Goal: Complete application form: Complete application form

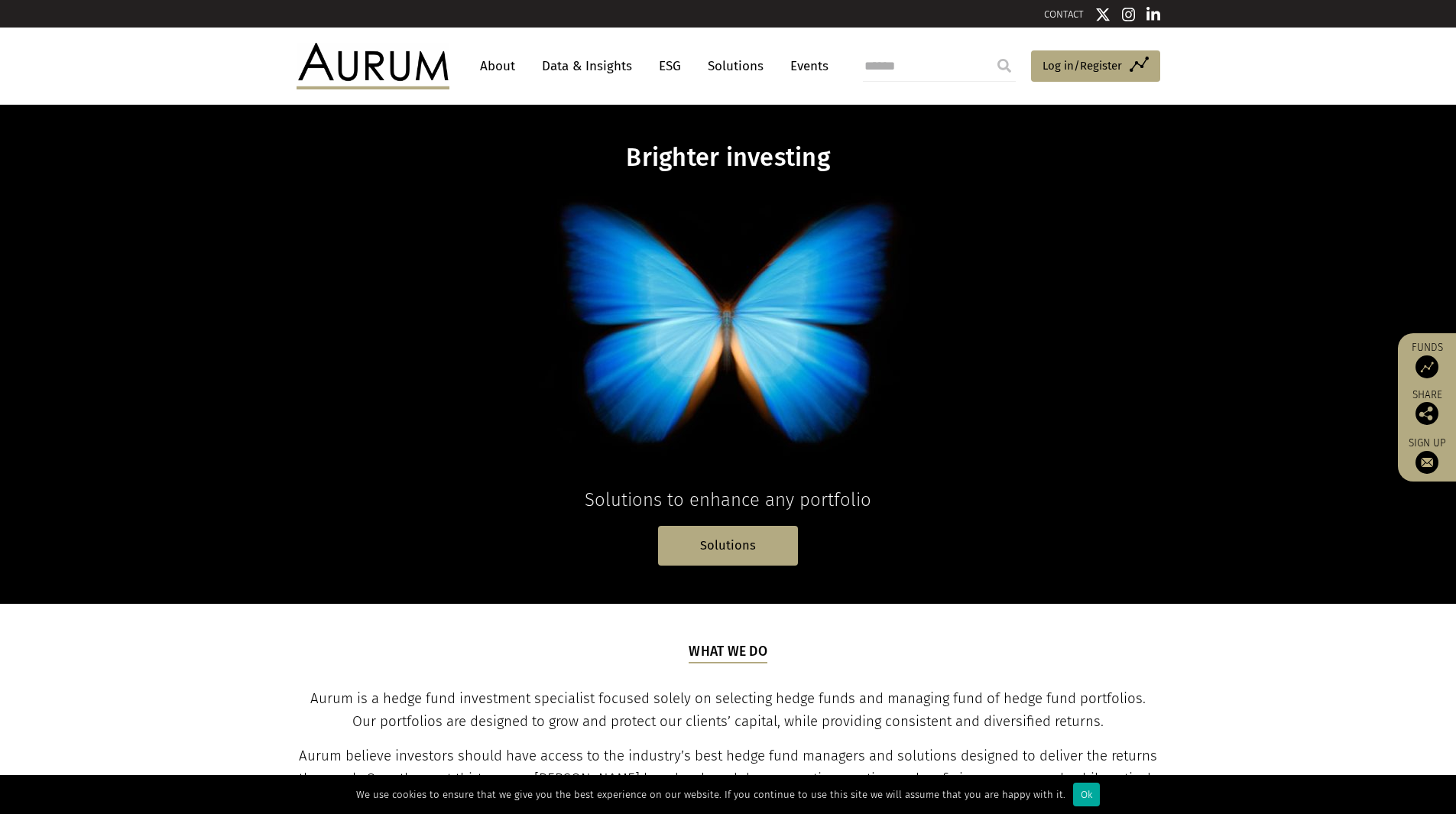
click at [726, 553] on link "Solutions" at bounding box center [728, 546] width 140 height 39
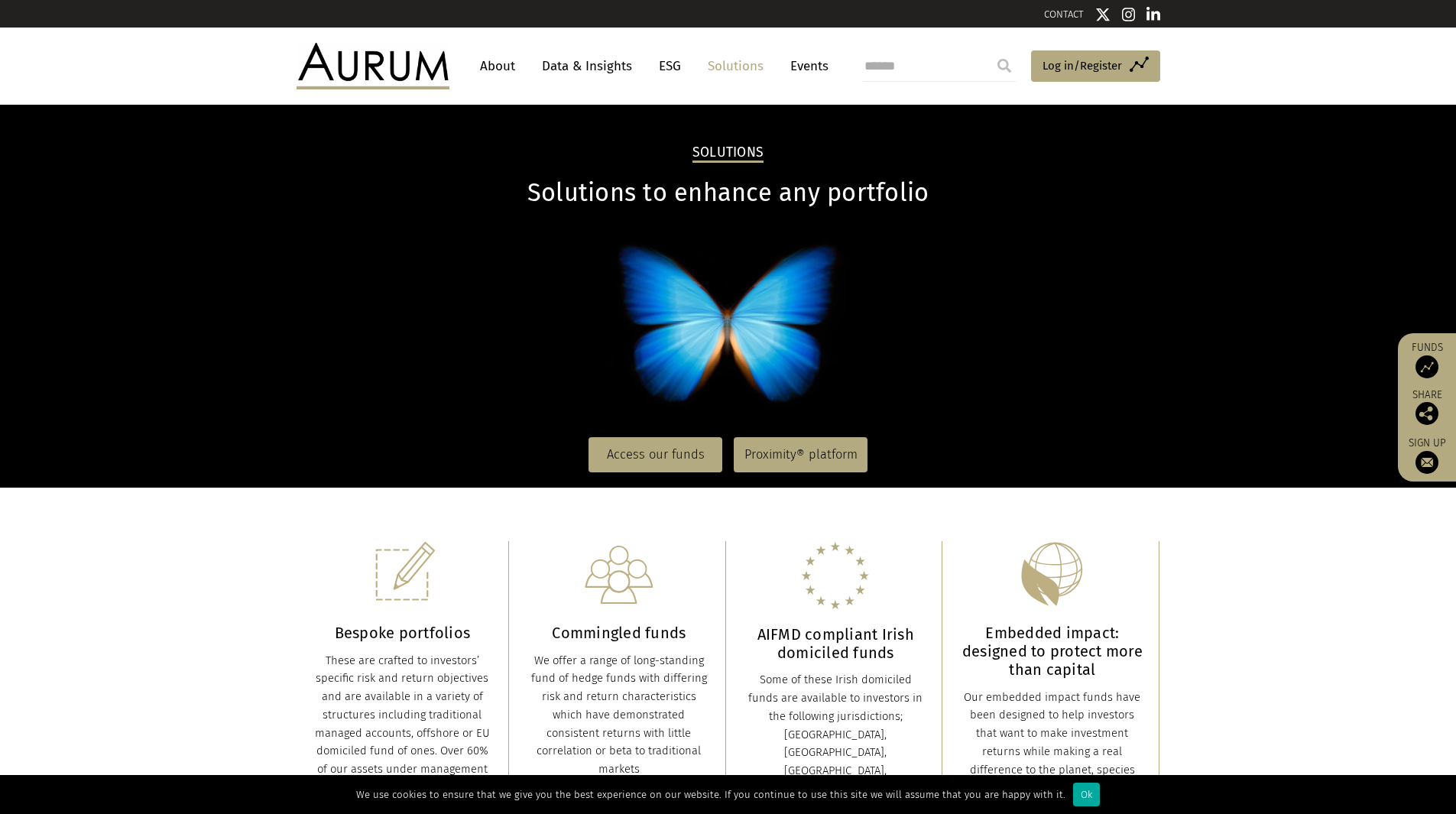
click at [661, 451] on link "Access our funds" at bounding box center [655, 454] width 134 height 35
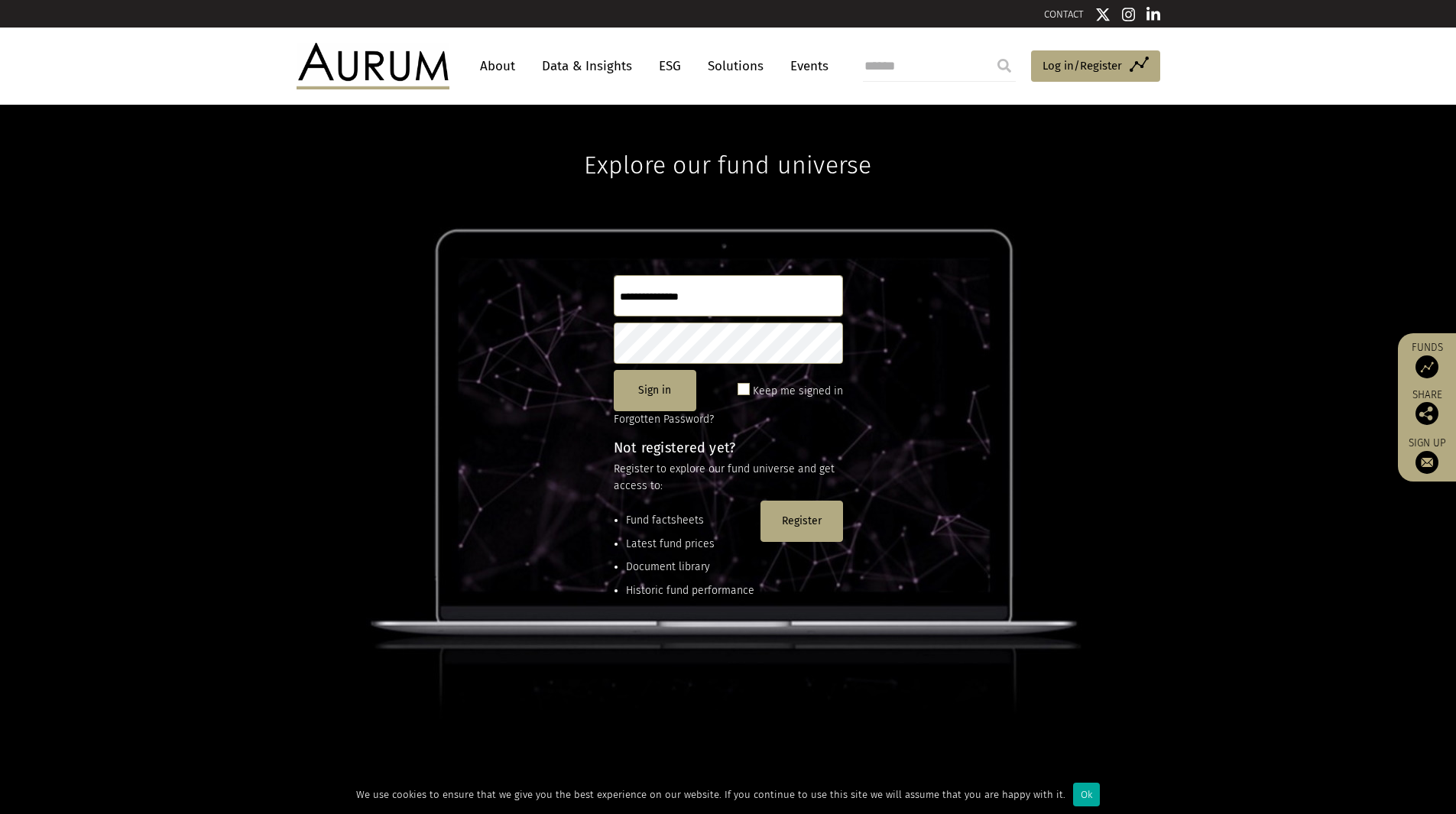
click at [731, 63] on link "Solutions" at bounding box center [735, 66] width 71 height 28
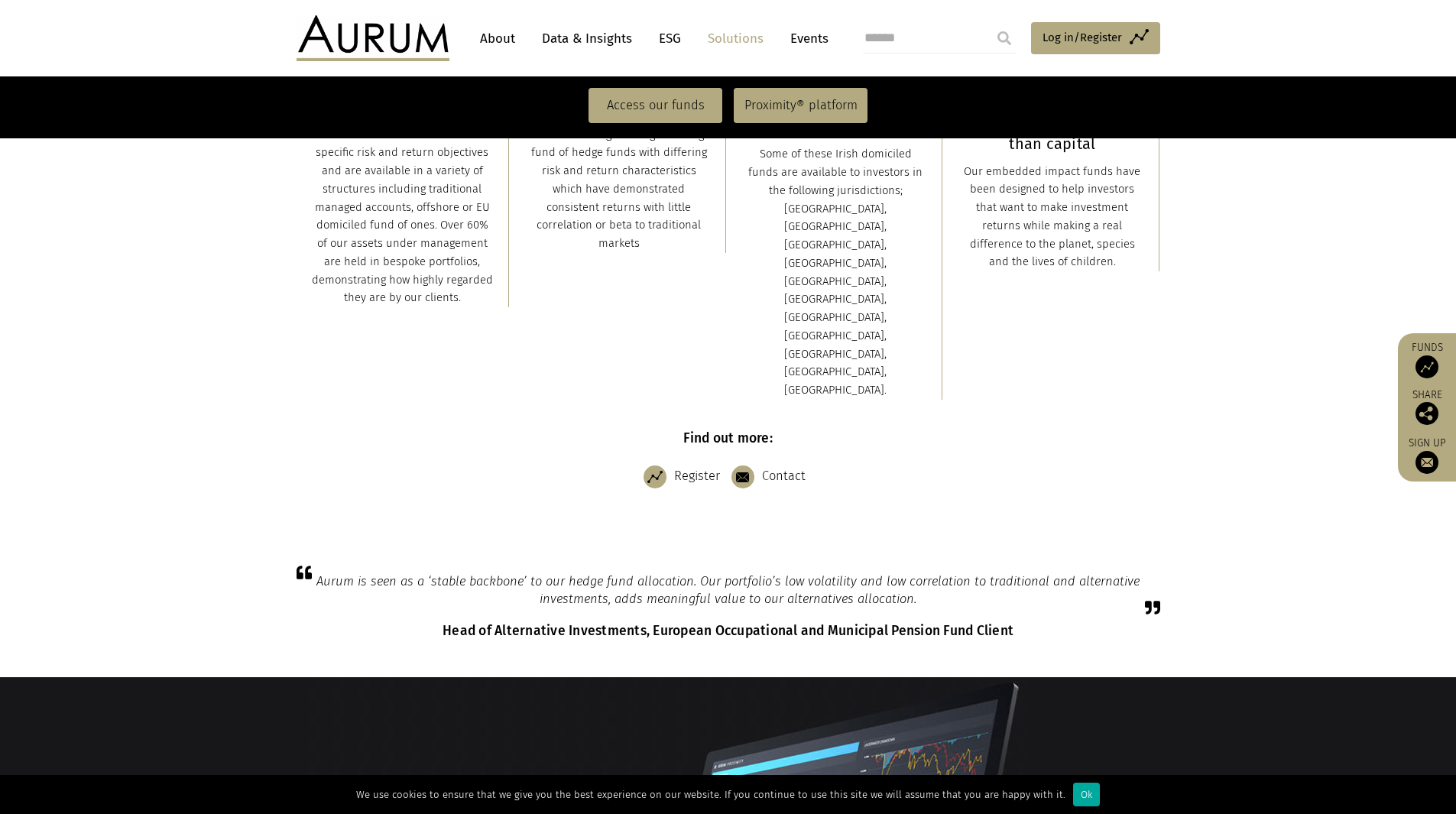
scroll to position [342, 0]
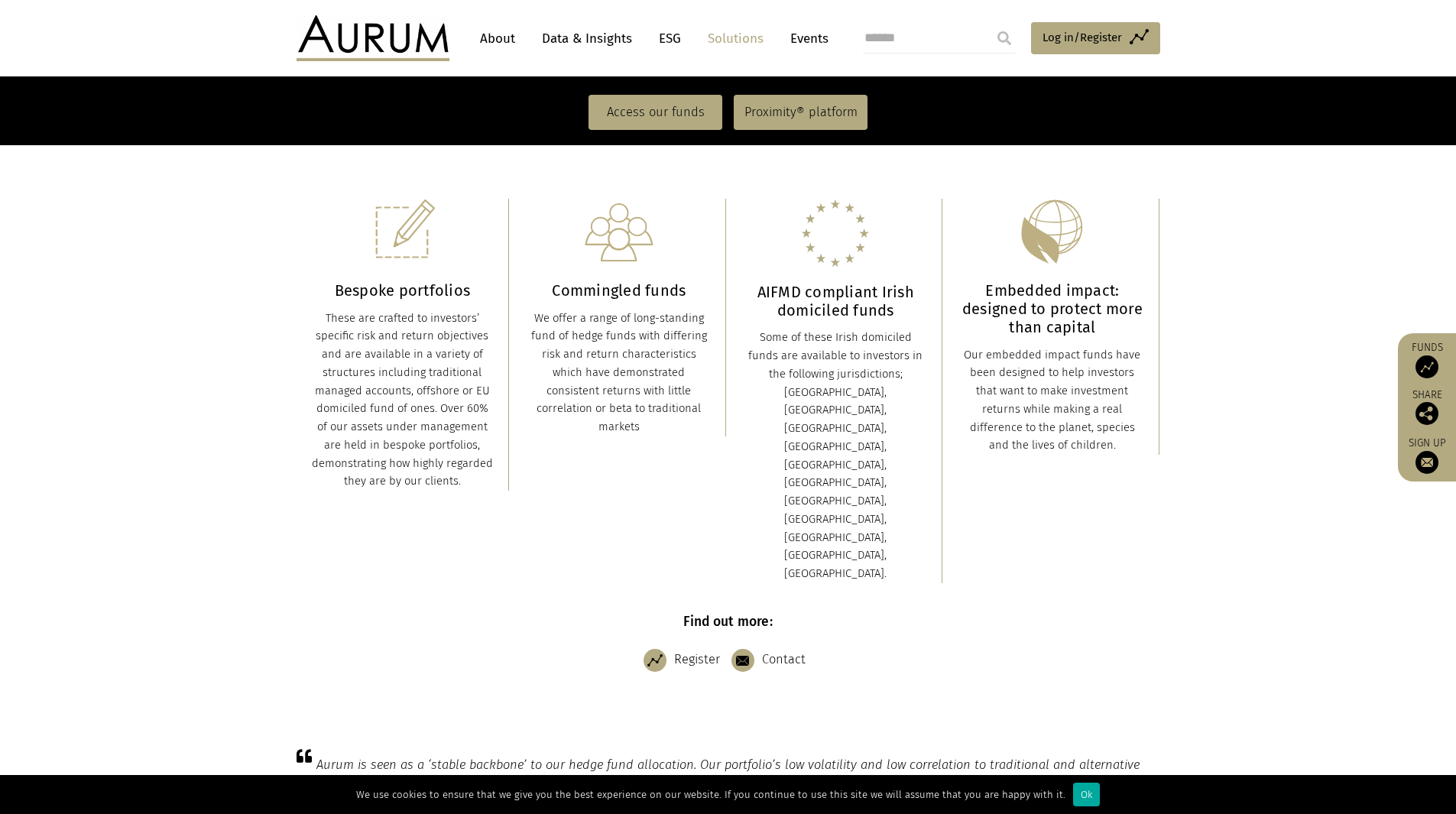
click at [1428, 368] on img at bounding box center [1426, 366] width 23 height 23
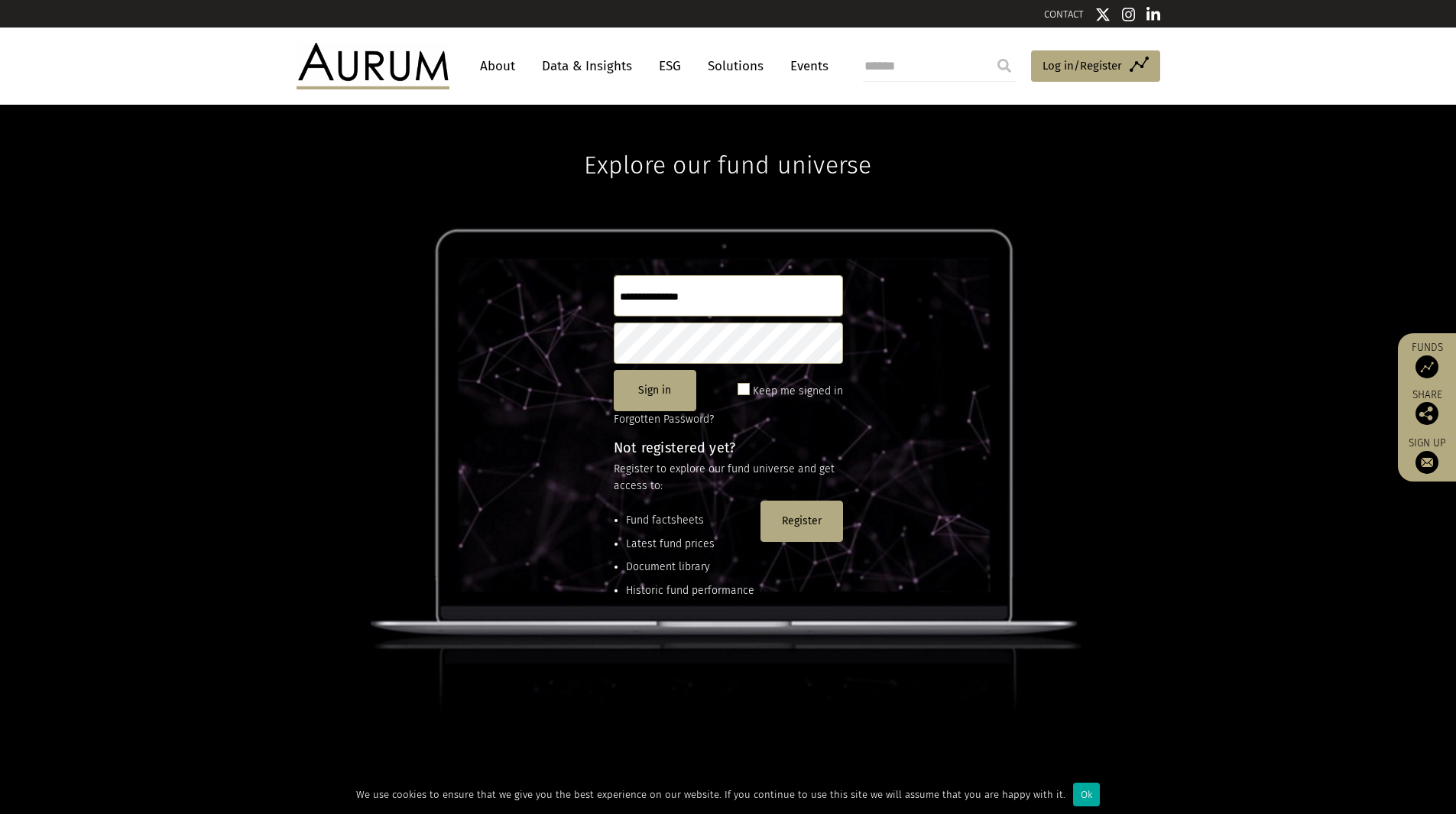
click at [714, 291] on input "text" at bounding box center [728, 295] width 229 height 41
type input "**********"
click at [794, 519] on button "Register" at bounding box center [801, 521] width 83 height 41
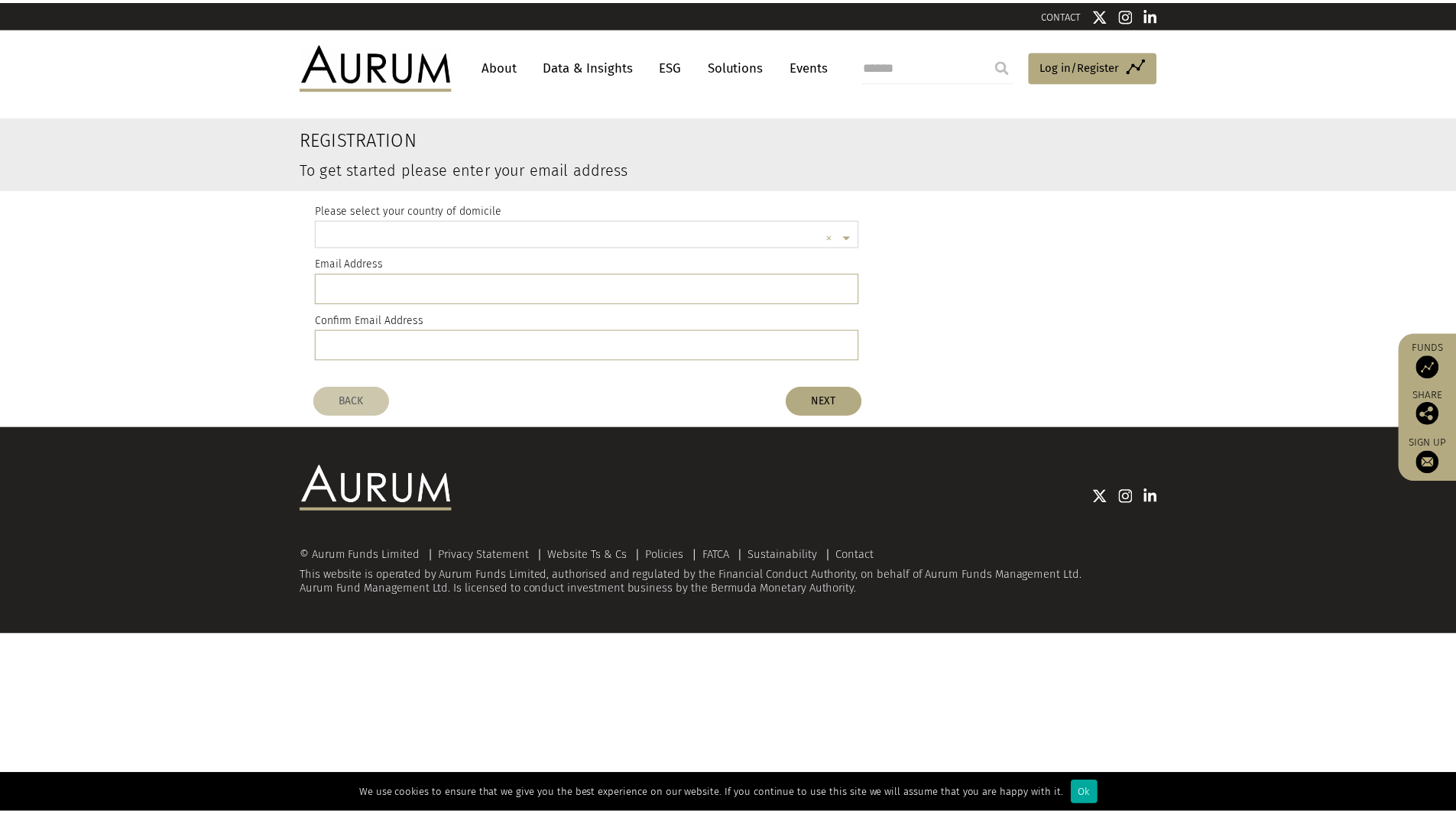
scroll to position [3, 0]
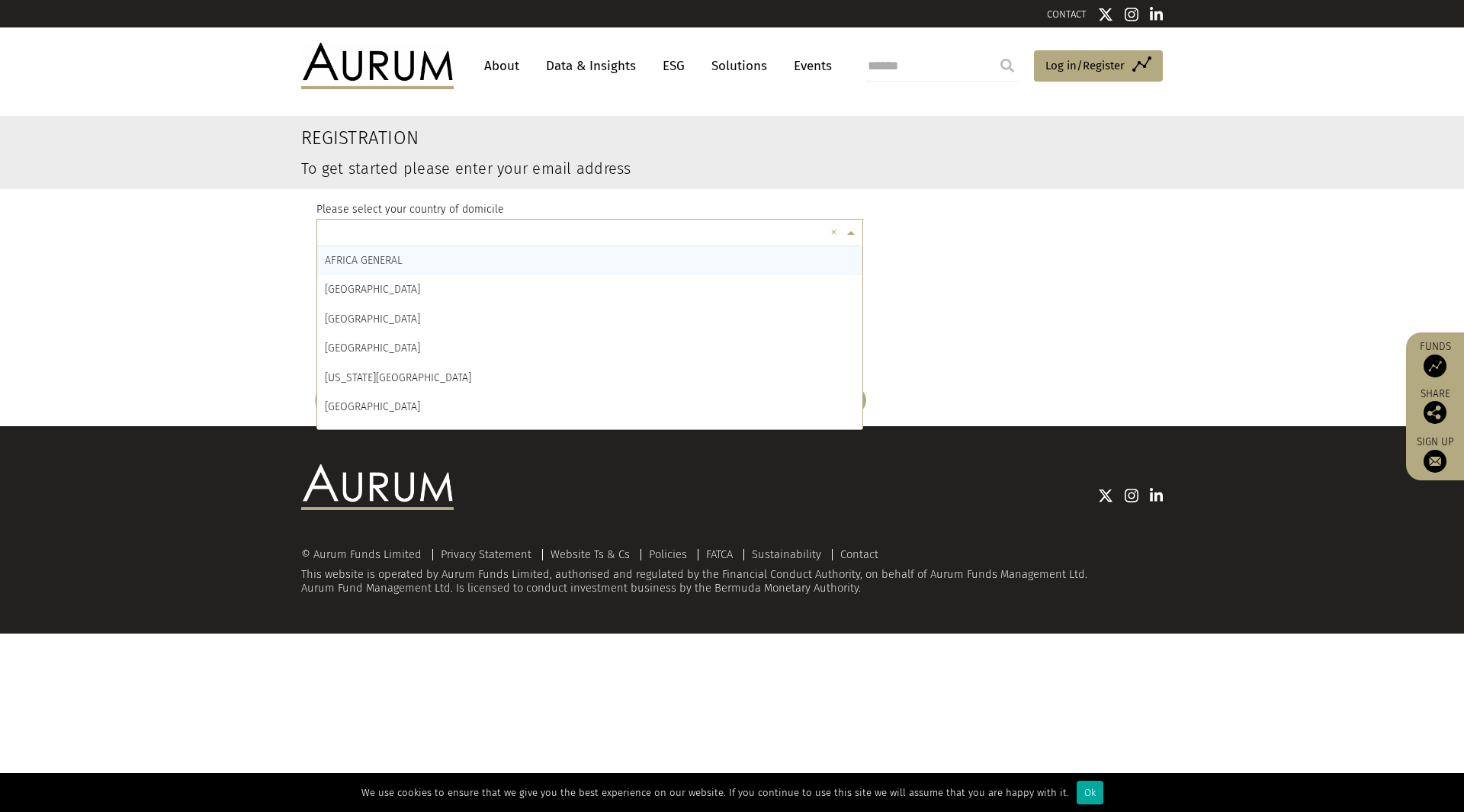
click at [376, 237] on input "text" at bounding box center [574, 234] width 500 height 31
type input "***"
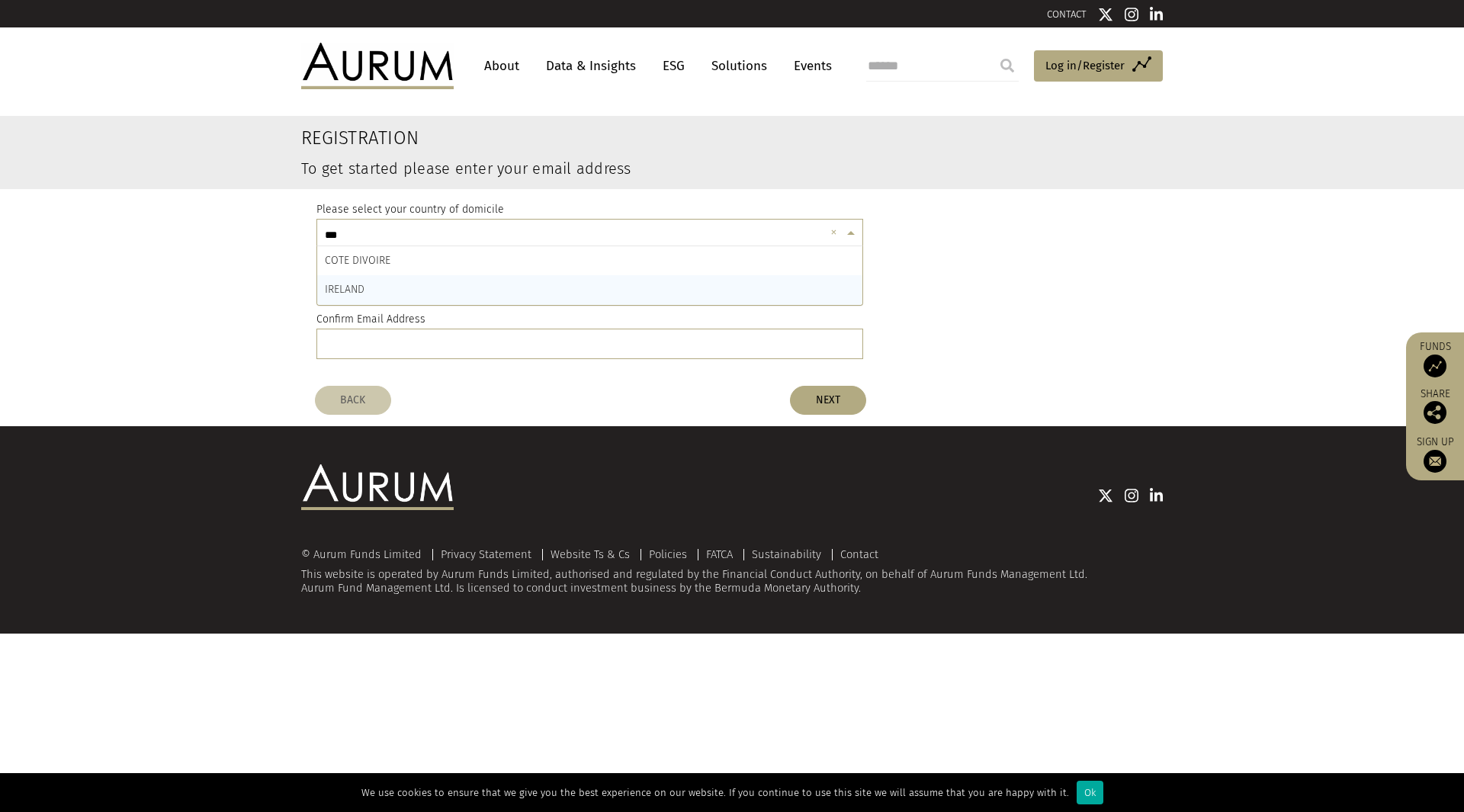
click at [414, 292] on div "IRELAND" at bounding box center [590, 290] width 545 height 29
click at [403, 290] on input "email" at bounding box center [590, 287] width 547 height 31
type input "**********"
click at [350, 335] on input "email" at bounding box center [590, 344] width 547 height 31
type input "**********"
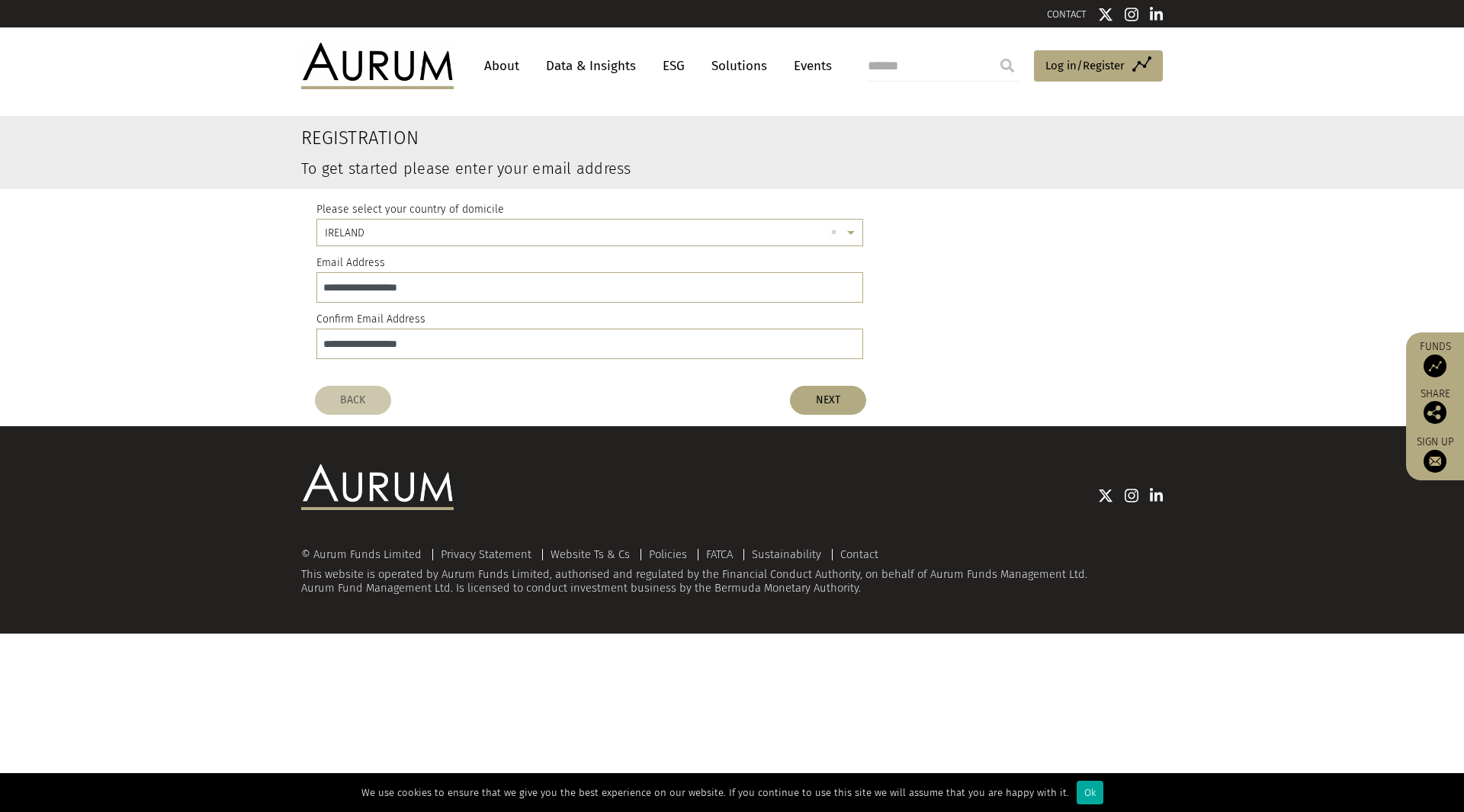
click at [822, 391] on button "NEXT" at bounding box center [828, 400] width 76 height 29
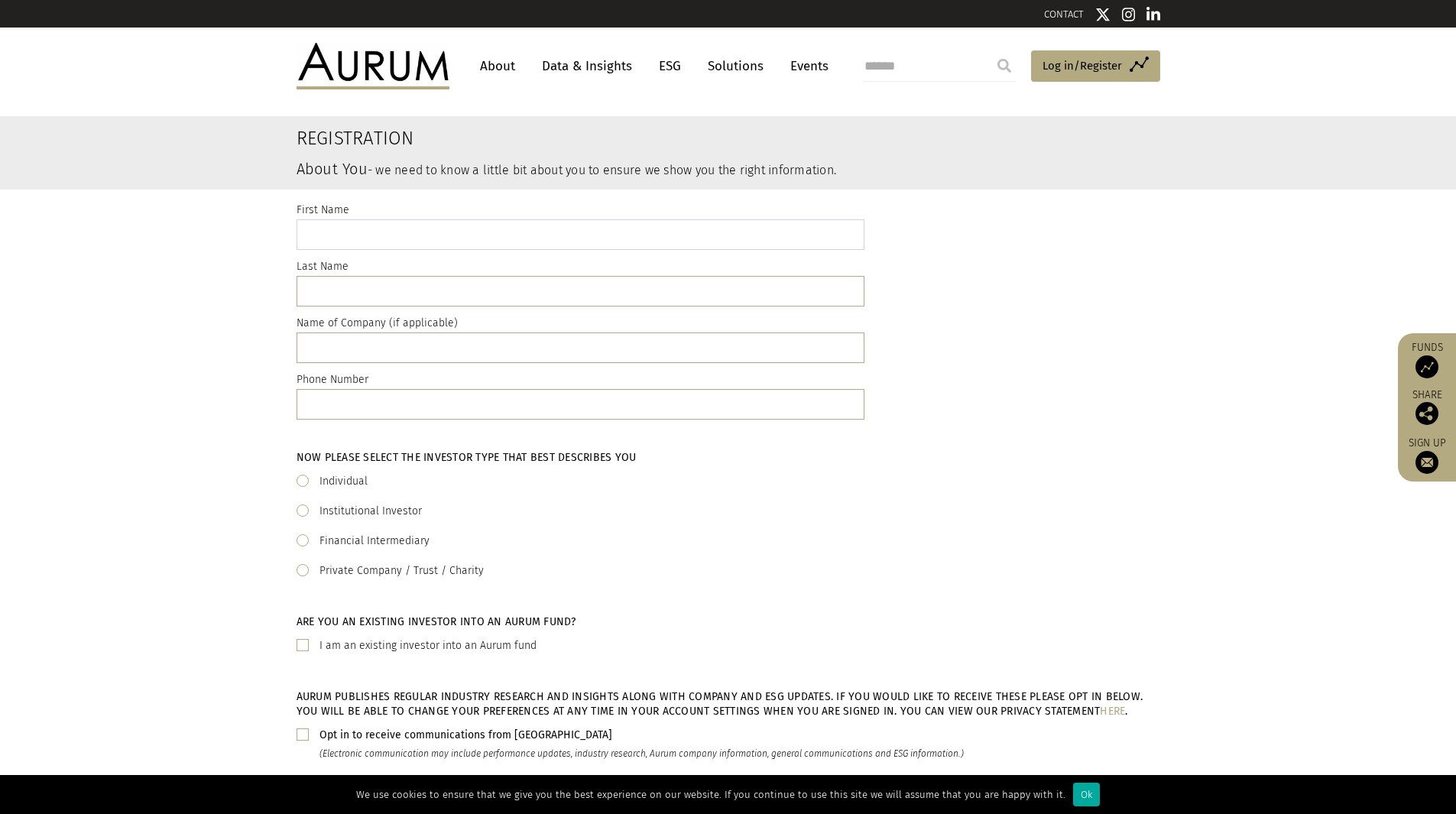
click at [473, 240] on input "text" at bounding box center [580, 235] width 568 height 31
type input "*******"
click at [432, 288] on input "text" at bounding box center [580, 291] width 568 height 31
type input "*****"
click at [416, 345] on input "text" at bounding box center [580, 347] width 568 height 31
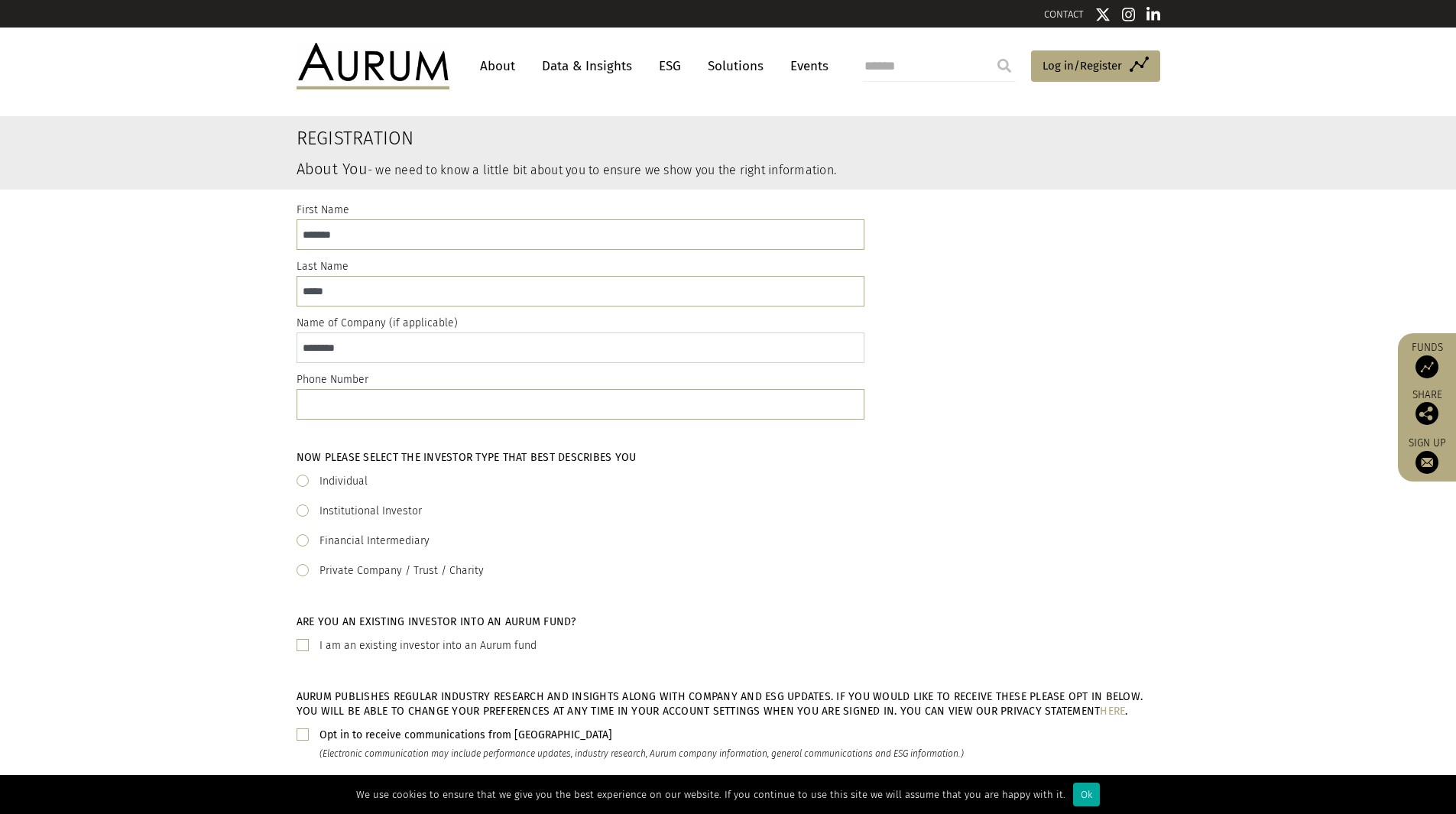
type input "********"
click at [392, 403] on input "text" at bounding box center [580, 404] width 568 height 31
click at [459, 394] on input "text" at bounding box center [580, 404] width 568 height 31
paste input "**********"
type input "**********"
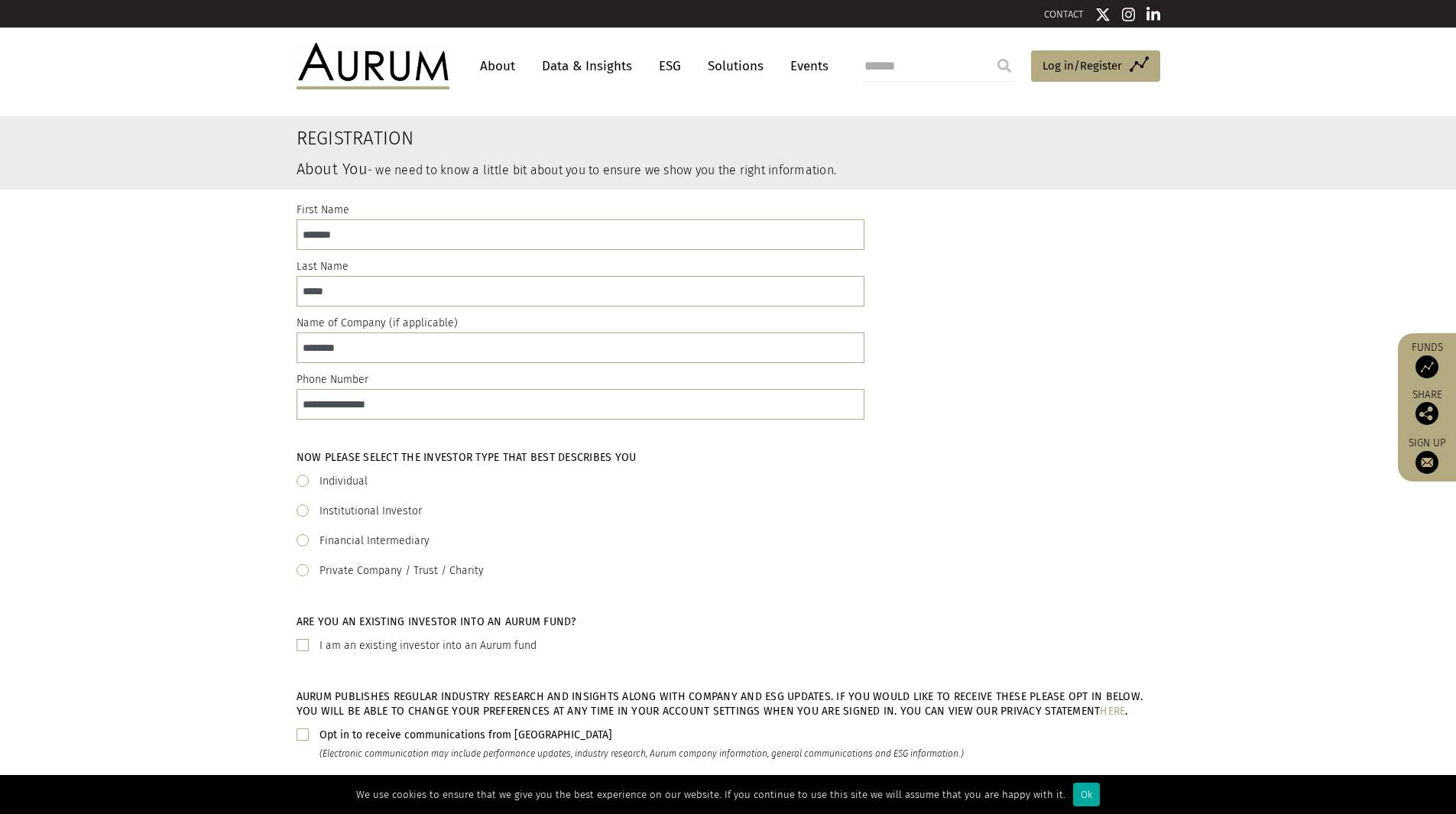
click at [767, 479] on div "Individual" at bounding box center [728, 482] width 863 height 19
click at [301, 482] on span at bounding box center [302, 480] width 12 height 12
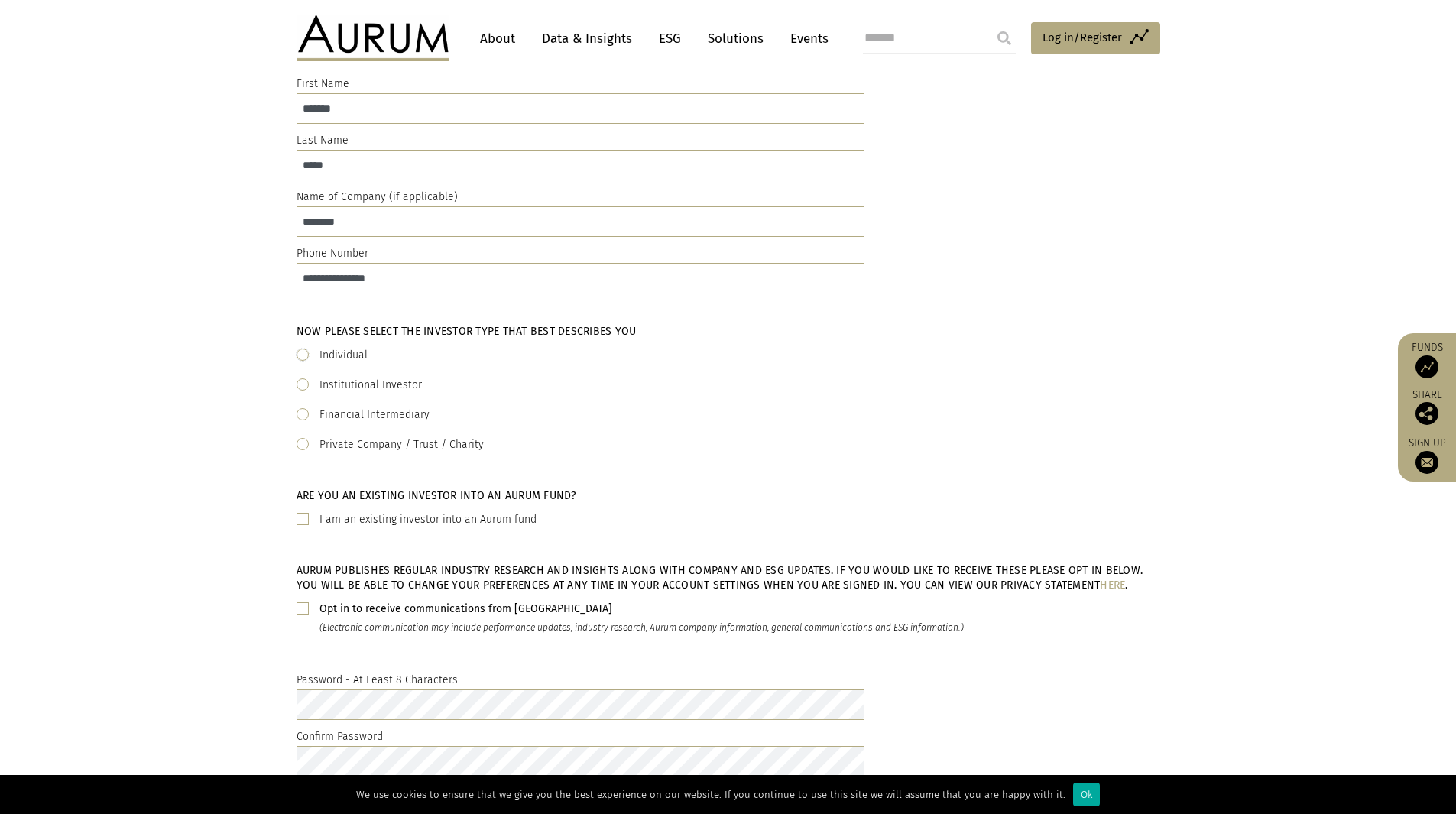
scroll to position [153, 0]
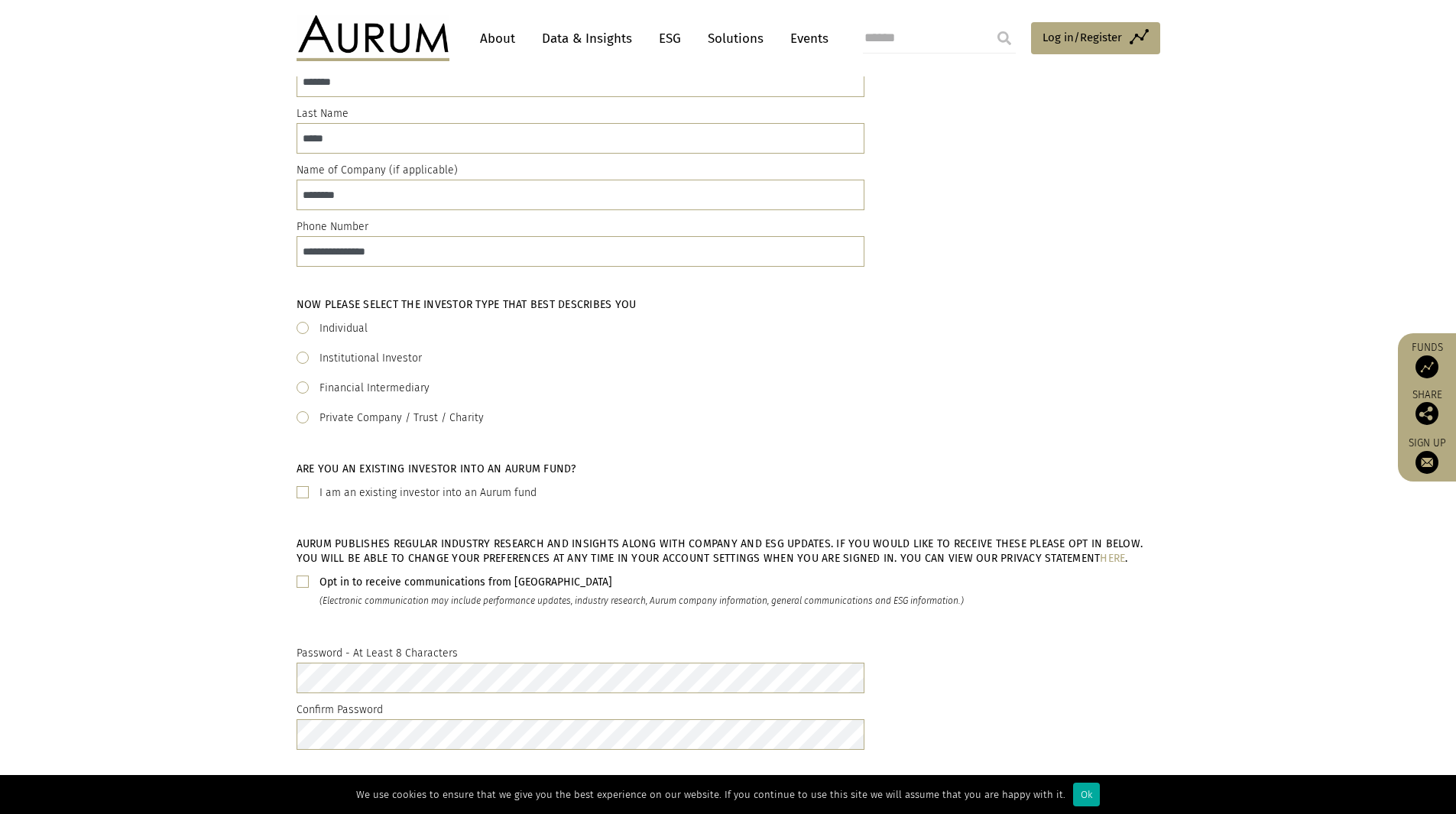
click at [301, 578] on span at bounding box center [302, 582] width 12 height 12
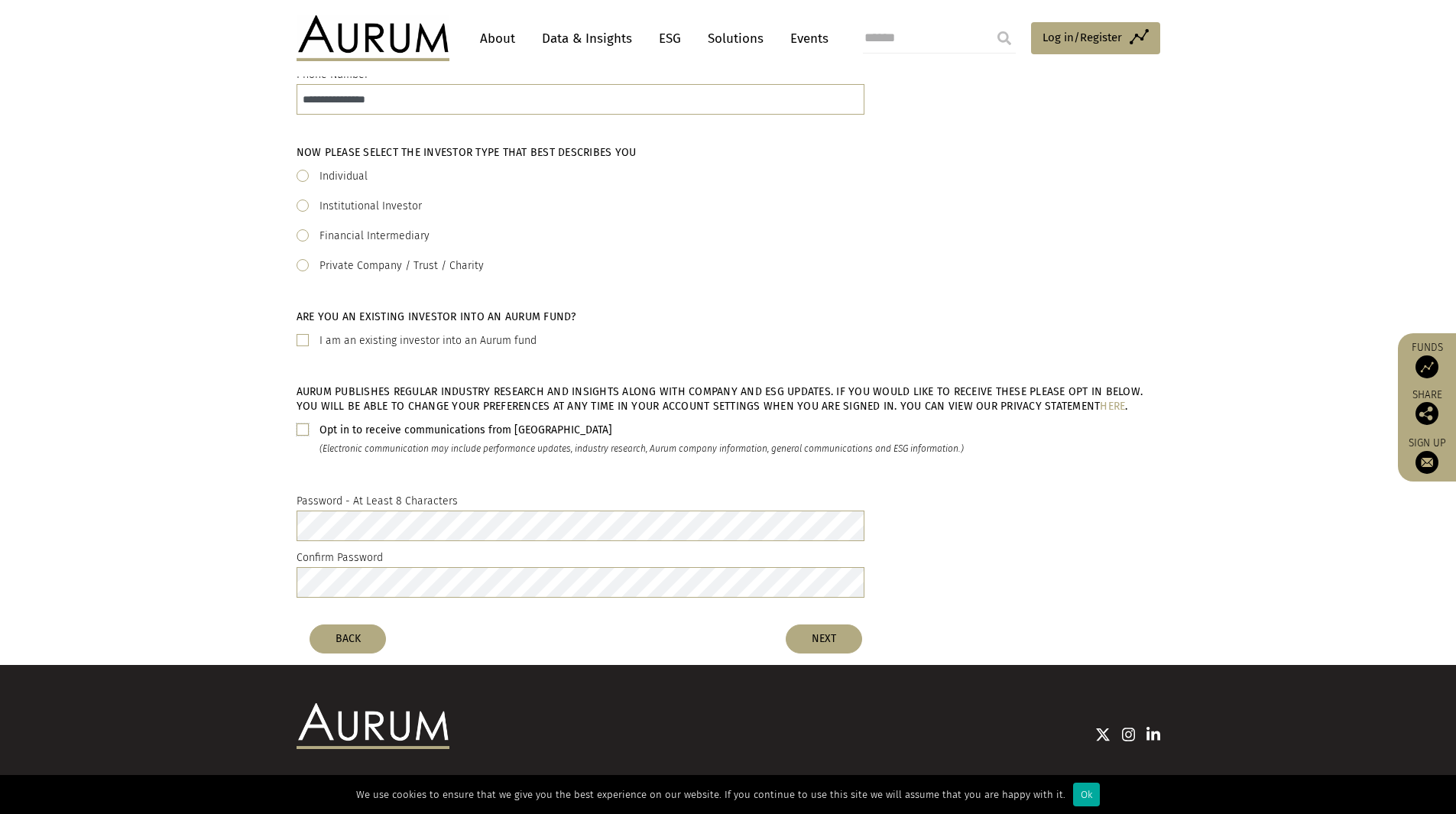
scroll to position [306, 0]
click at [834, 642] on button "NEXT" at bounding box center [824, 638] width 77 height 29
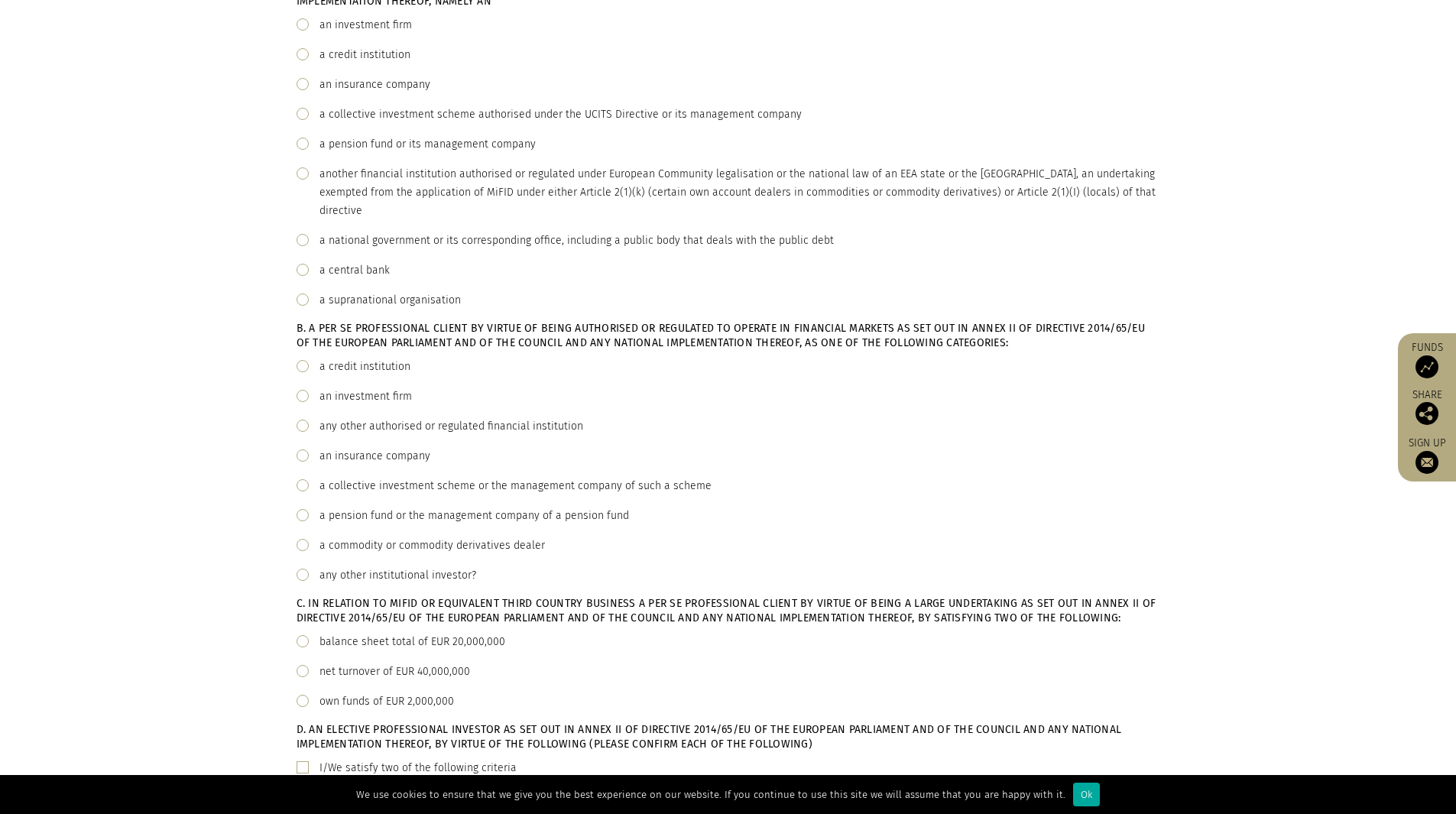
scroll to position [0, 0]
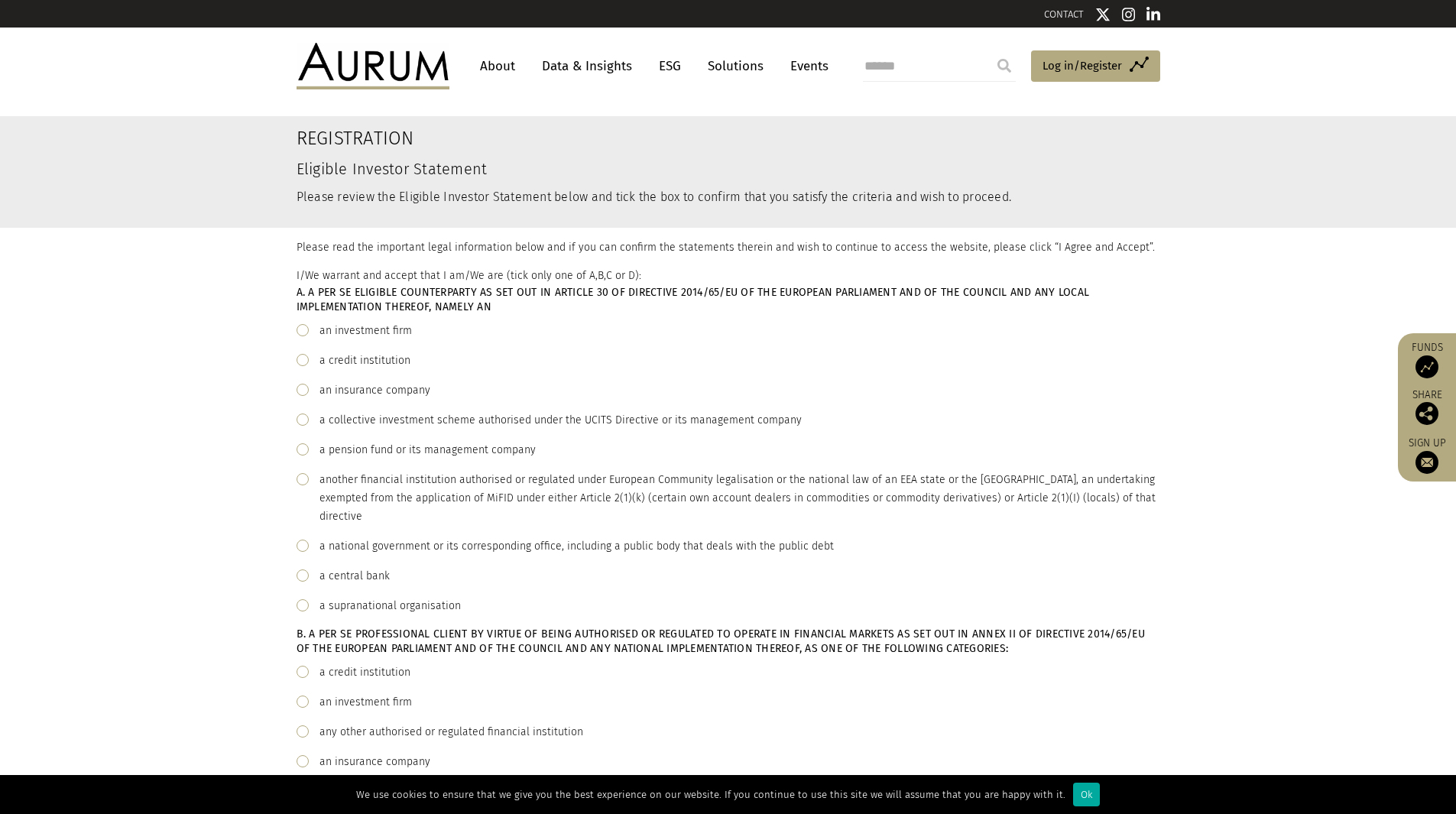
click at [351, 485] on div "another financial institution authorised or regulated under European Community …" at bounding box center [739, 498] width 840 height 55
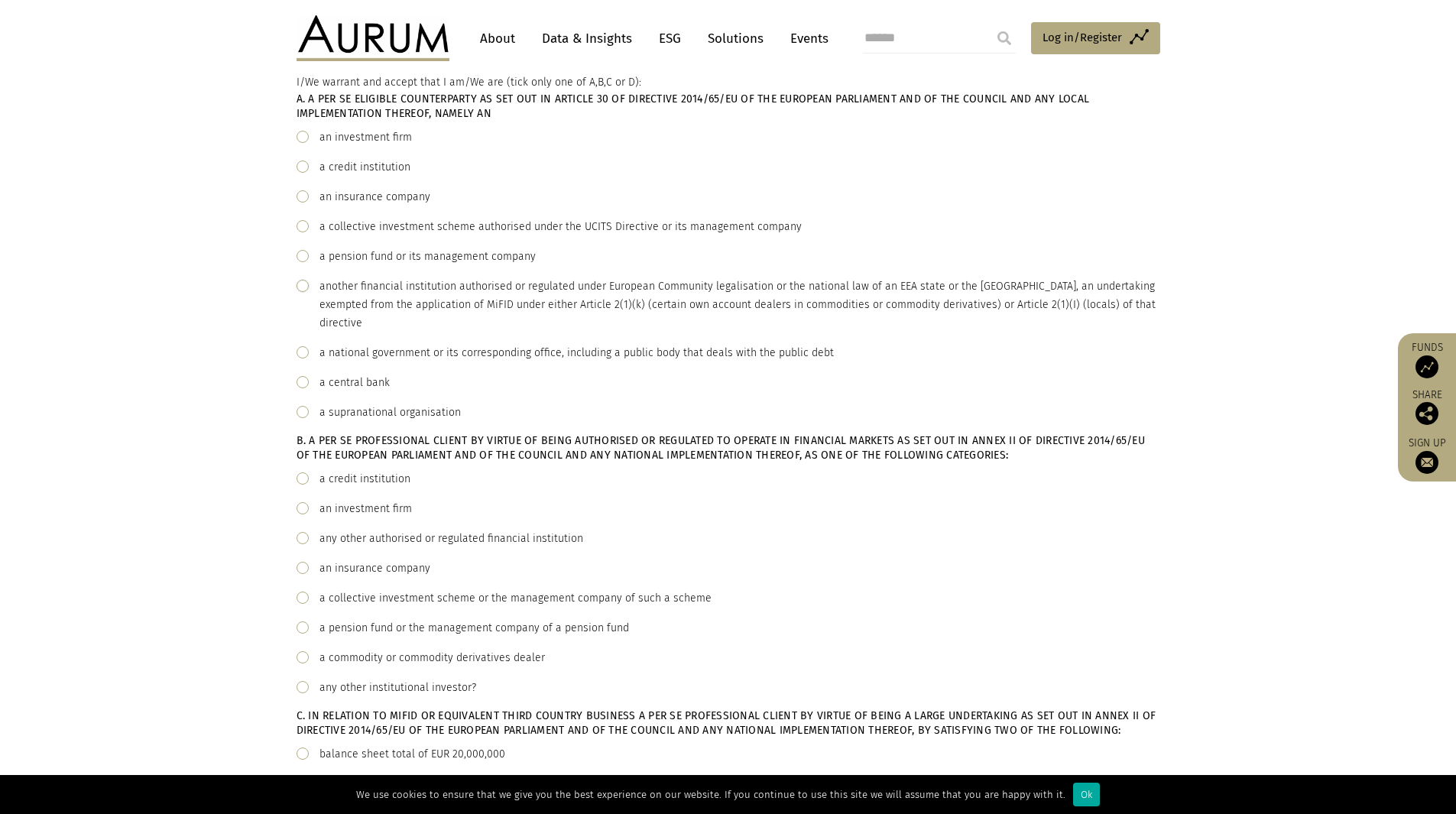
scroll to position [229, 0]
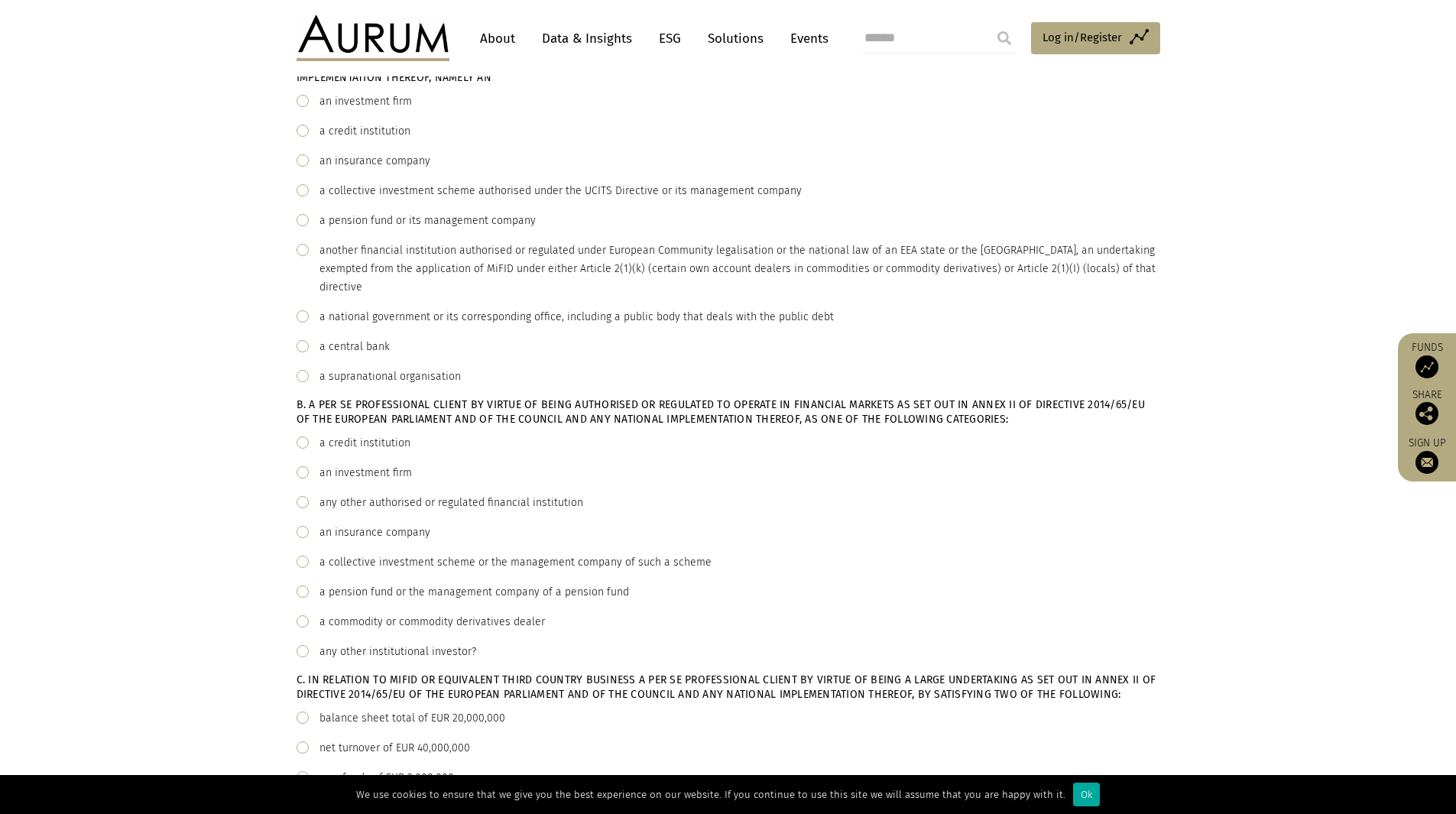
click at [457, 508] on div "any other authorised or regulated financial institution" at bounding box center [451, 503] width 264 height 19
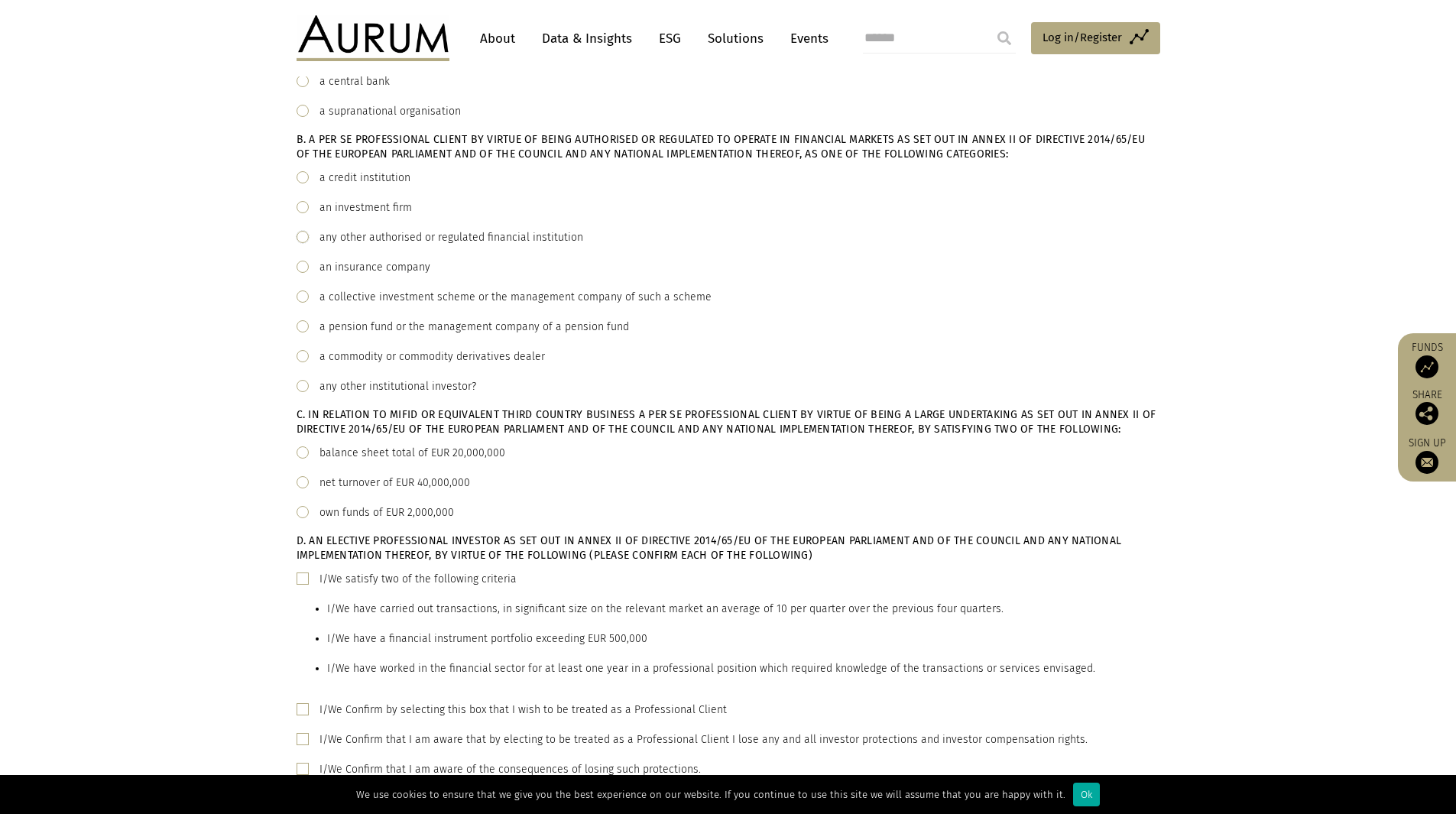
scroll to position [535, 0]
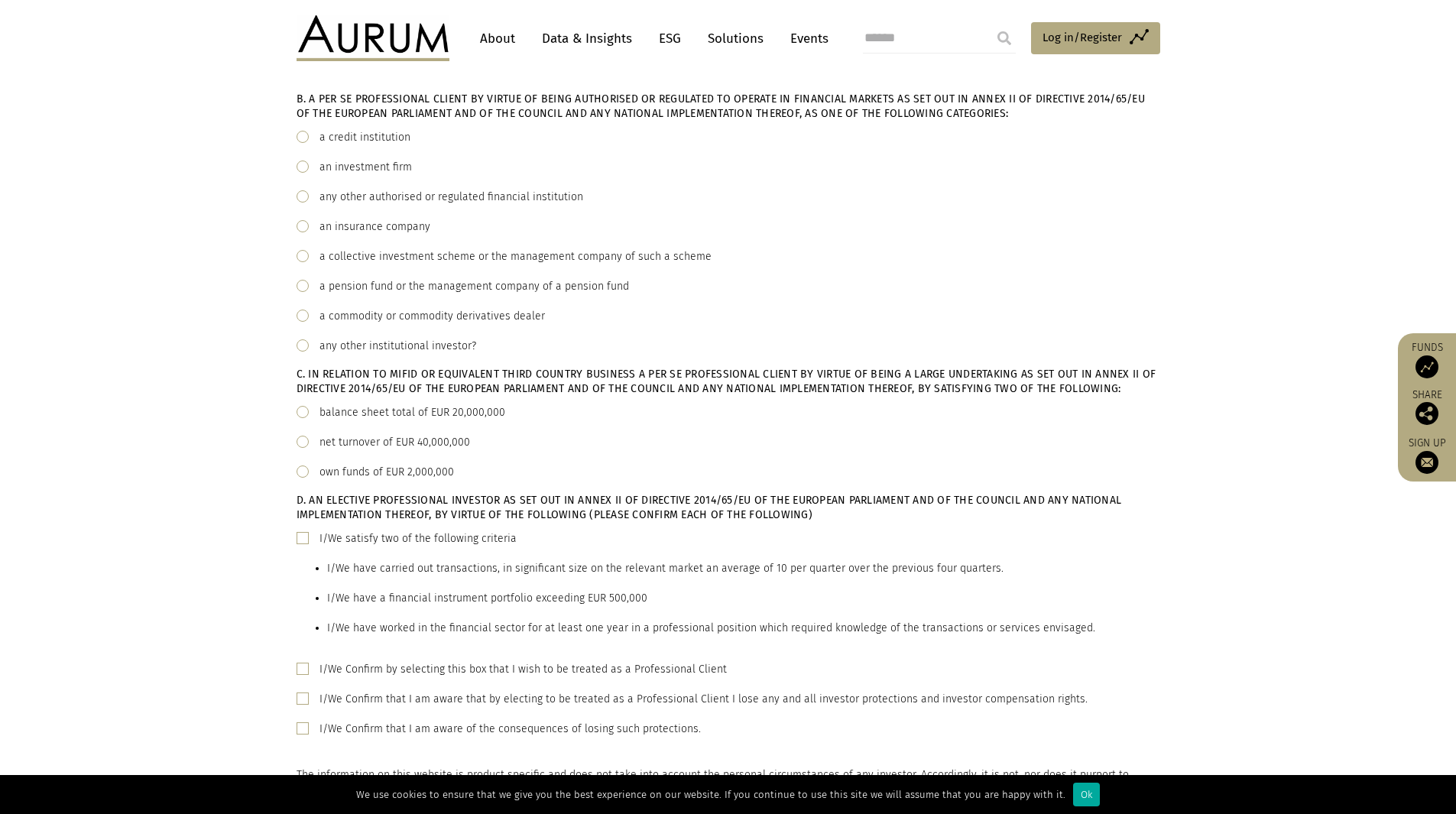
click at [302, 444] on span at bounding box center [302, 442] width 12 height 12
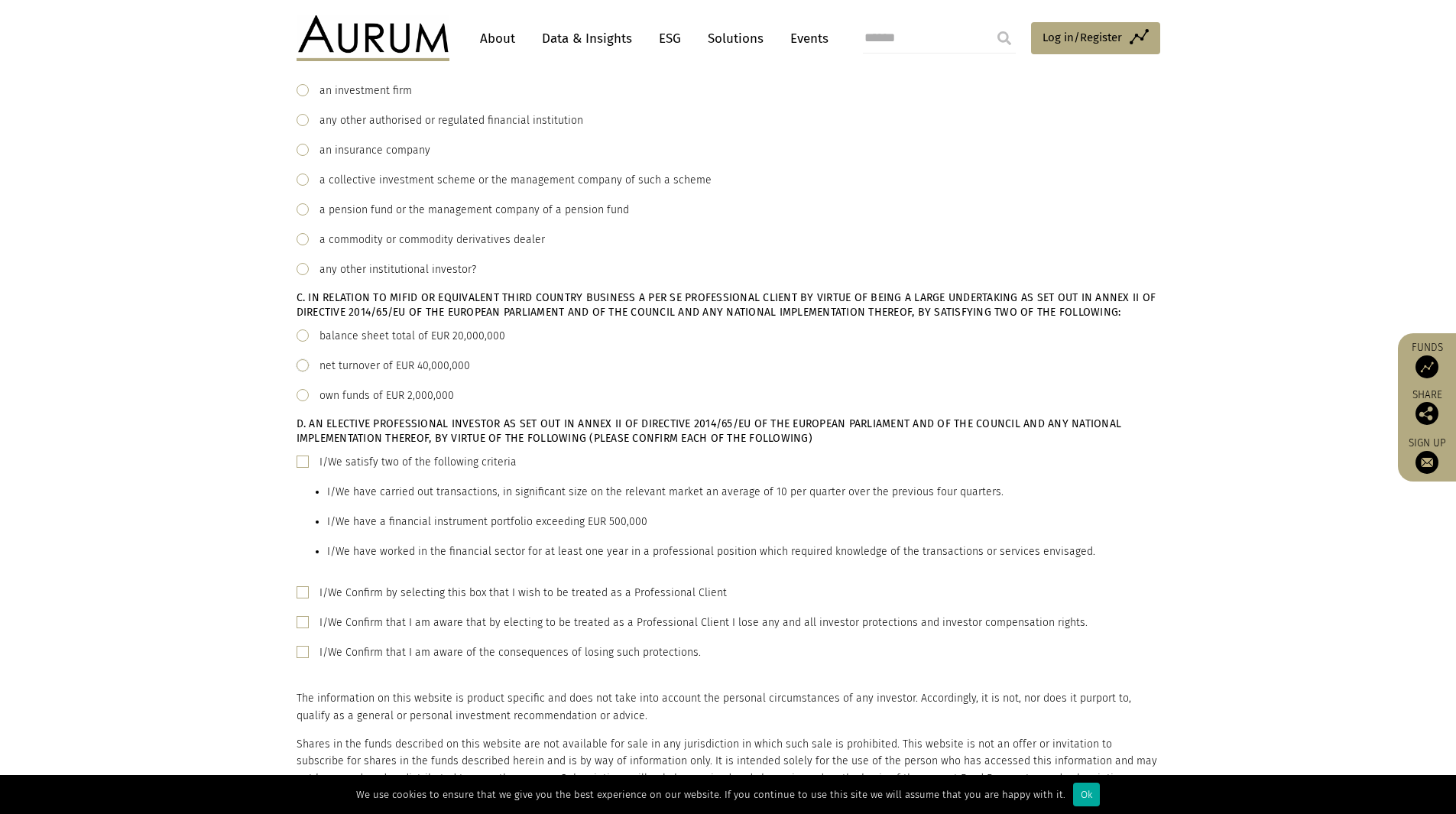
scroll to position [688, 0]
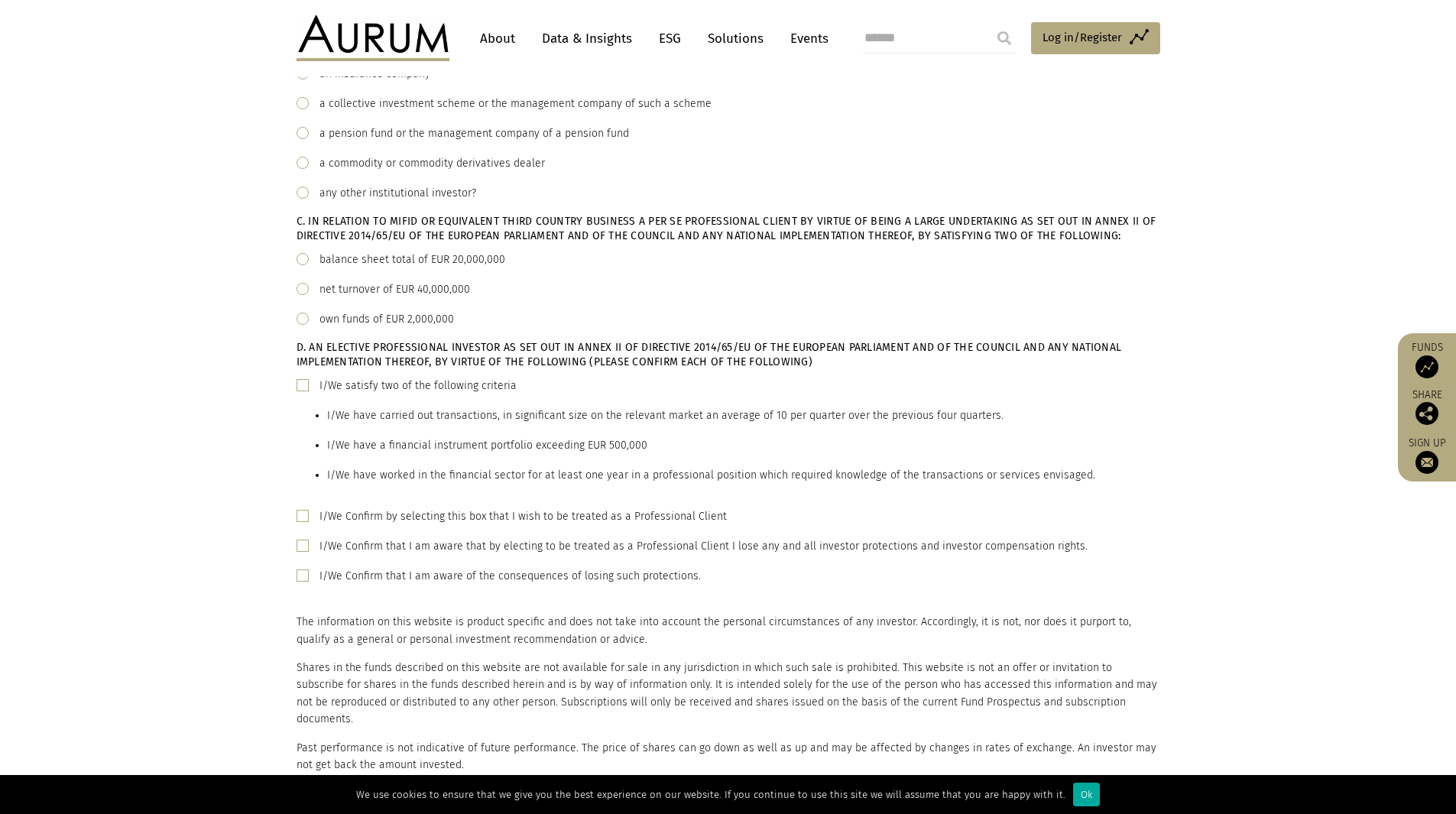
click at [496, 37] on link "About" at bounding box center [497, 38] width 50 height 28
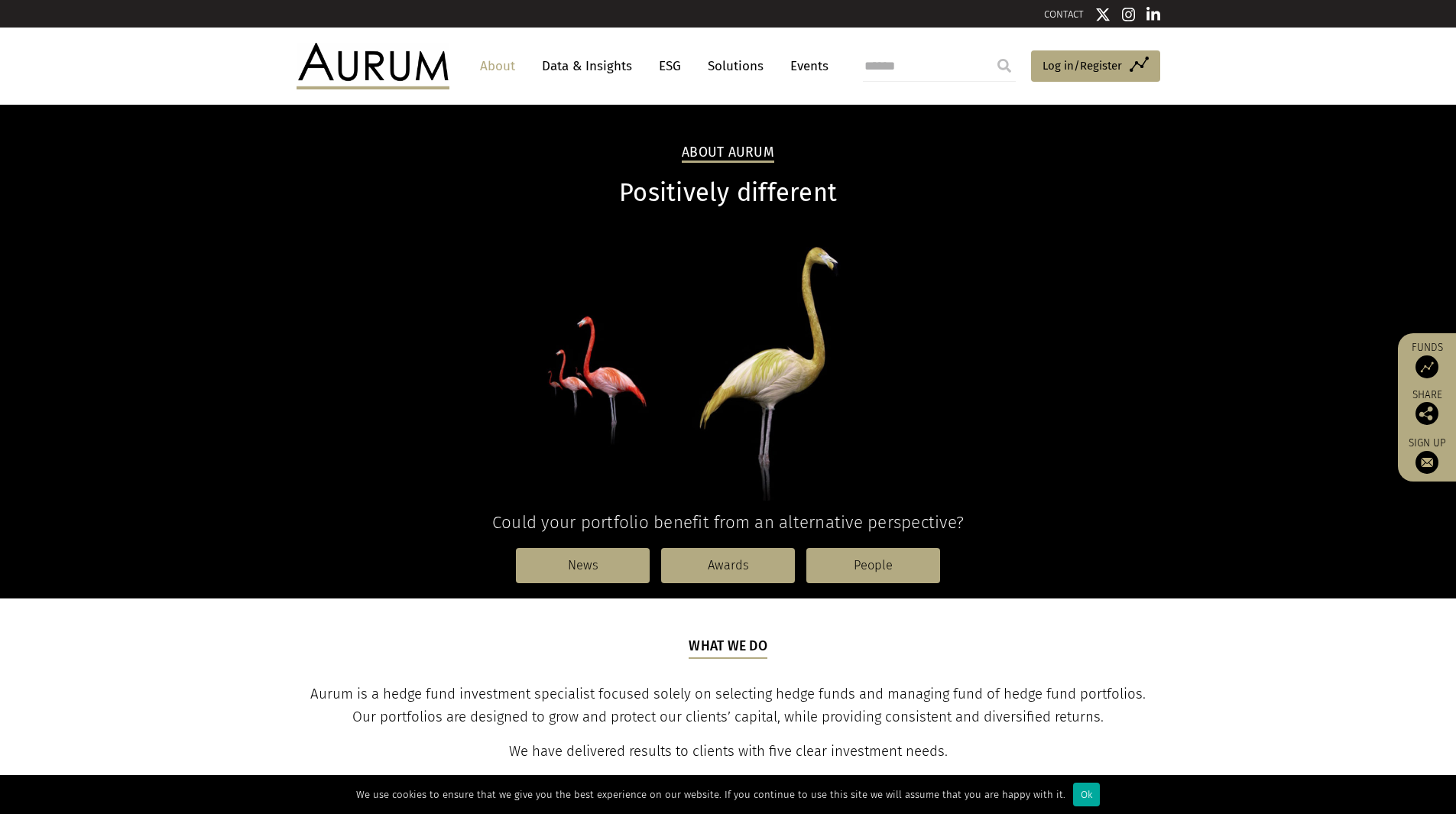
click at [857, 566] on link "People" at bounding box center [873, 565] width 134 height 35
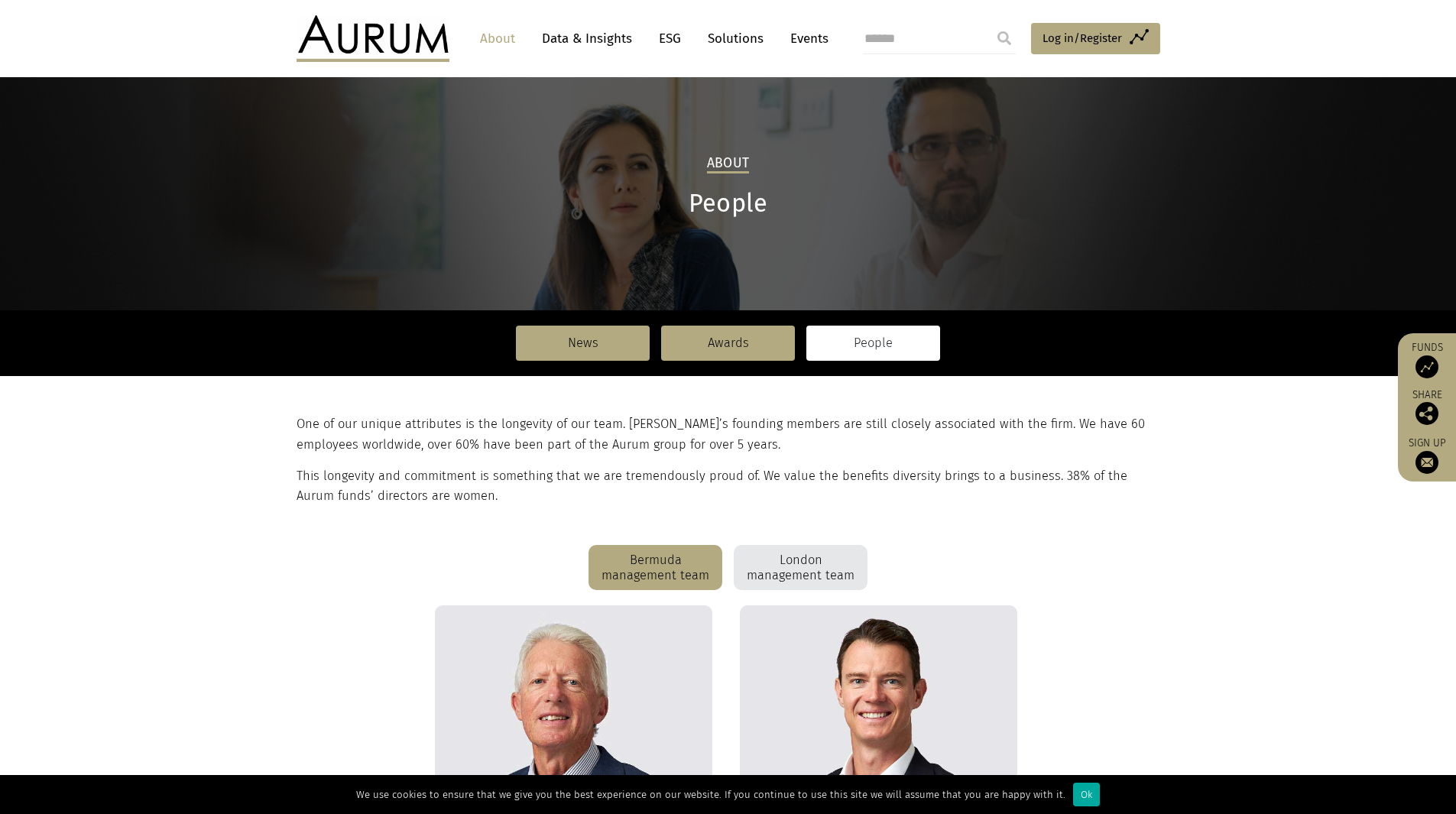
scroll to position [175, 0]
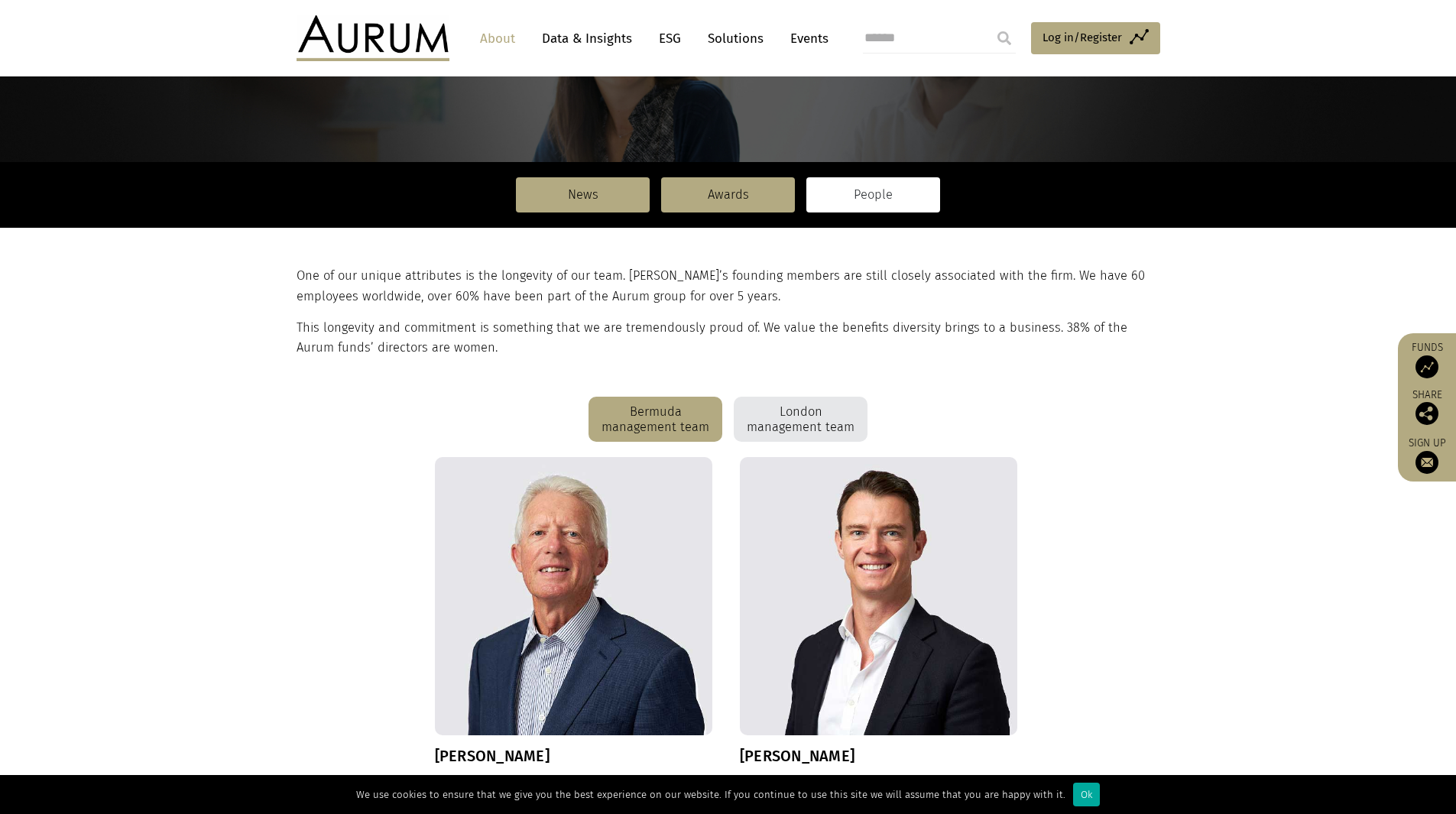
click at [799, 426] on div "London management team" at bounding box center [800, 420] width 134 height 46
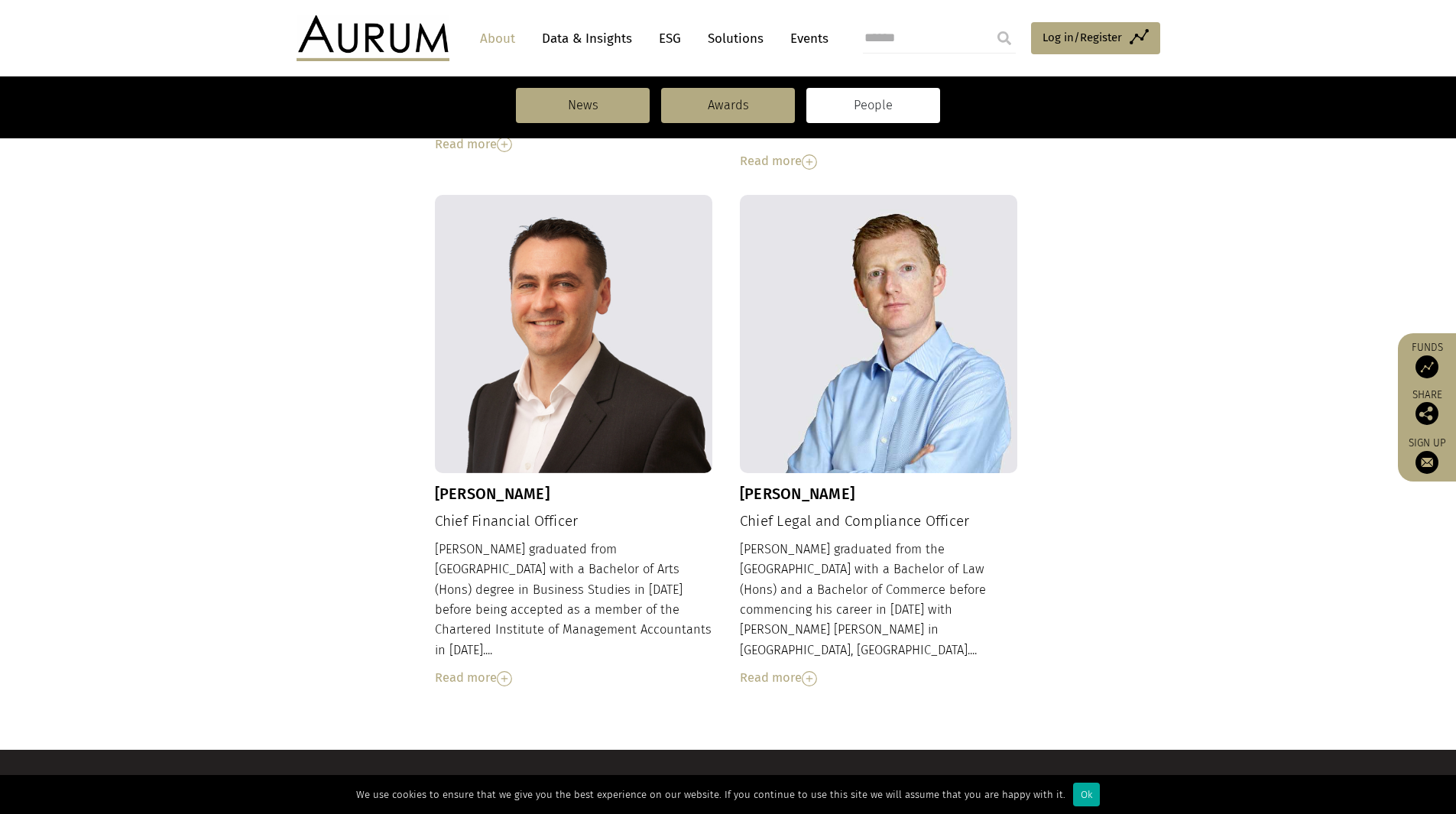
scroll to position [1554, 0]
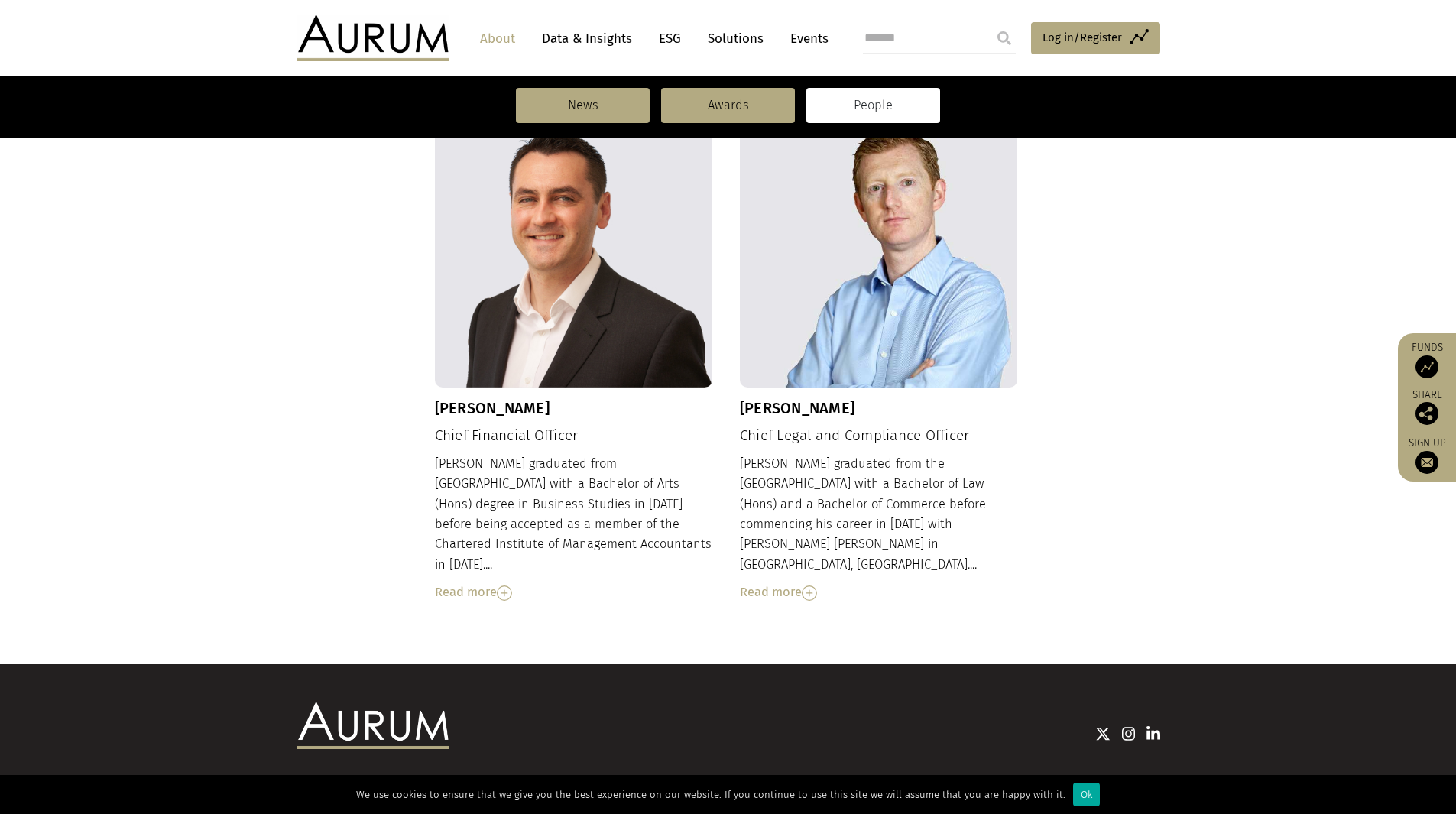
click at [815, 586] on img at bounding box center [810, 593] width 15 height 15
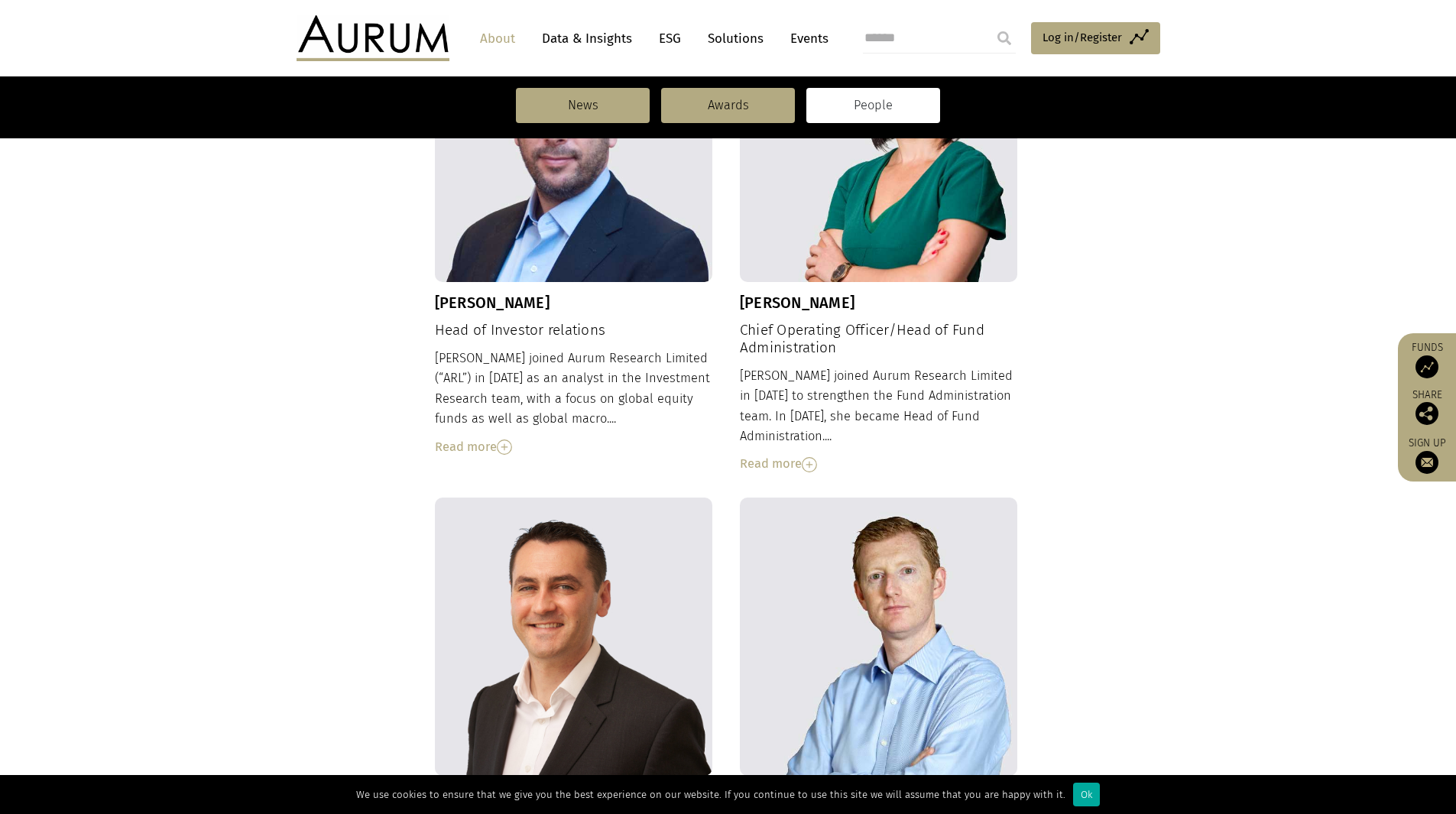
scroll to position [943, 0]
